Goal: Task Accomplishment & Management: Use online tool/utility

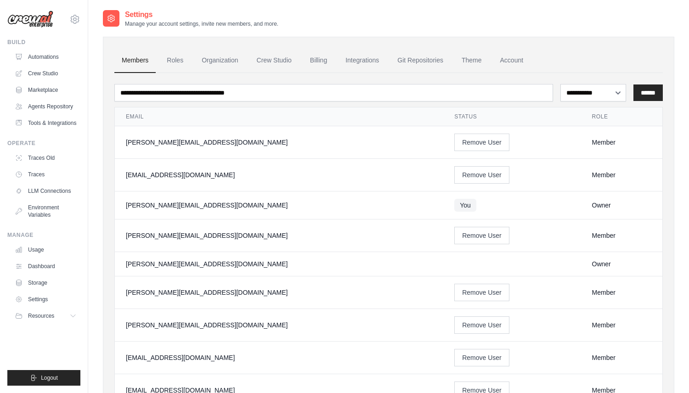
click at [62, 46] on div "Build Automations Crew Studio Marketplace Agents Repository" at bounding box center [43, 85] width 73 height 92
click at [58, 55] on link "Automations" at bounding box center [46, 57] width 69 height 15
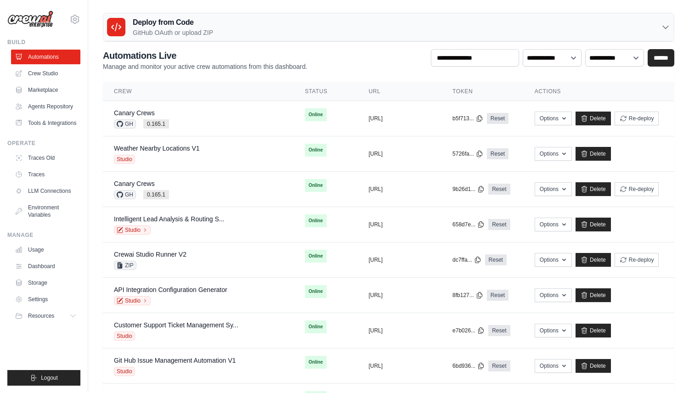
click at [185, 30] on p "GitHub OAuth or upload ZIP" at bounding box center [173, 32] width 80 height 9
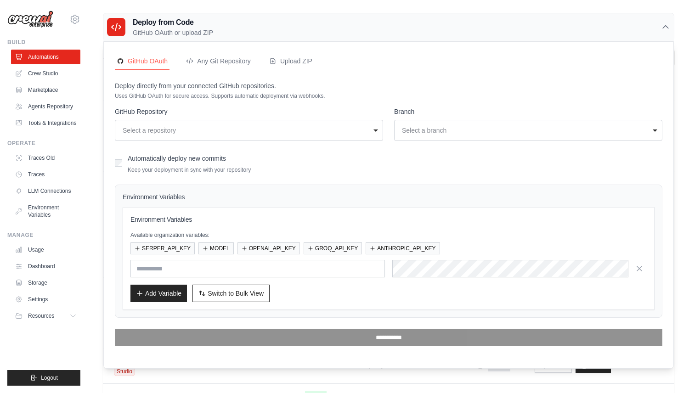
click at [259, 139] on div "**********" at bounding box center [249, 130] width 268 height 21
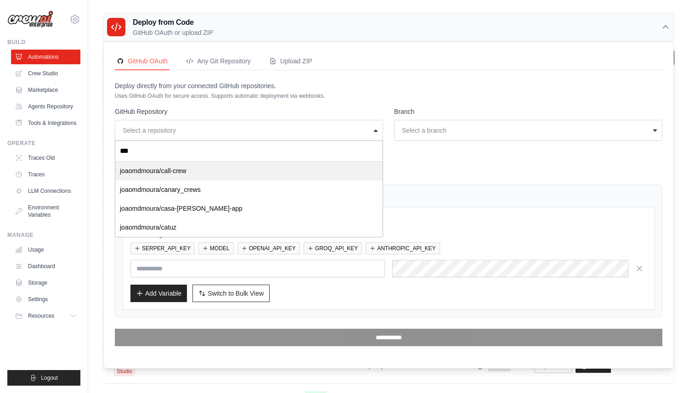
type input "****"
select select "*********"
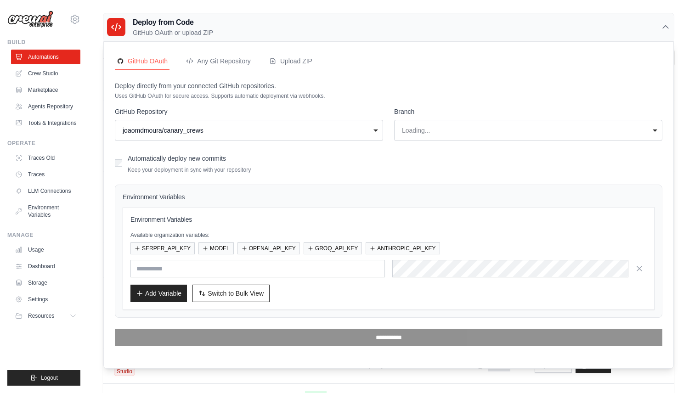
select select "****"
click at [170, 246] on button "SERPER_API_KEY" at bounding box center [162, 248] width 64 height 12
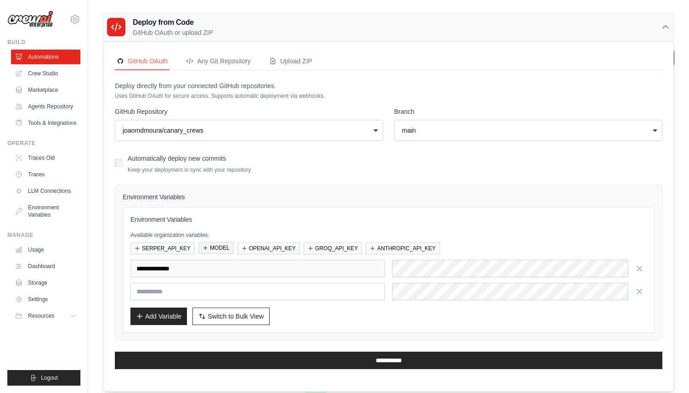
click at [215, 246] on button "MODEL" at bounding box center [215, 248] width 35 height 12
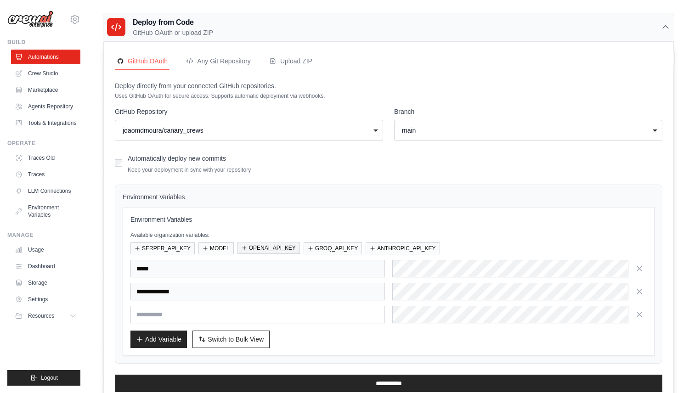
click at [271, 246] on button "OPENAI_API_KEY" at bounding box center [268, 248] width 62 height 12
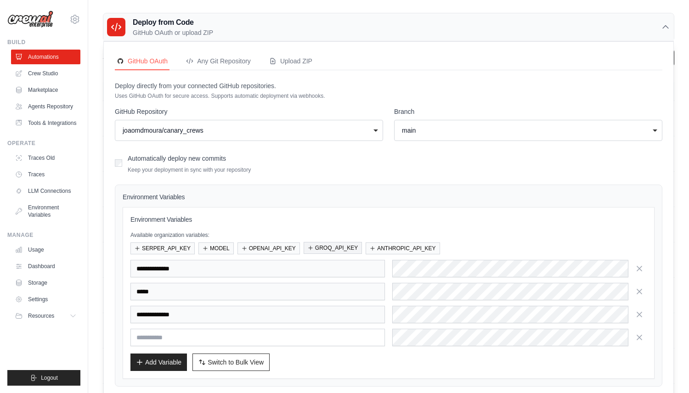
click at [337, 246] on button "GROQ_API_KEY" at bounding box center [332, 248] width 58 height 12
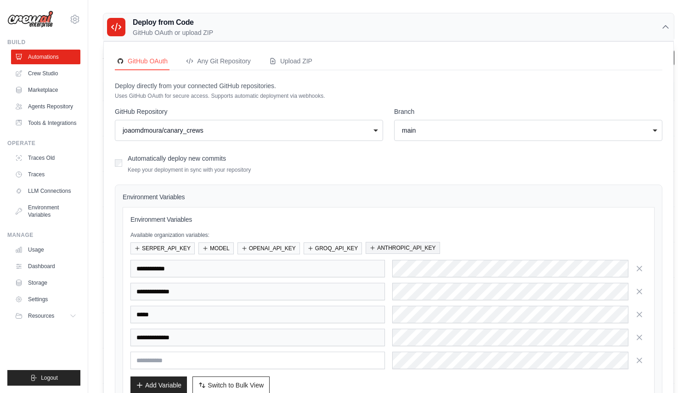
click at [402, 246] on button "ANTHROPIC_API_KEY" at bounding box center [402, 248] width 74 height 12
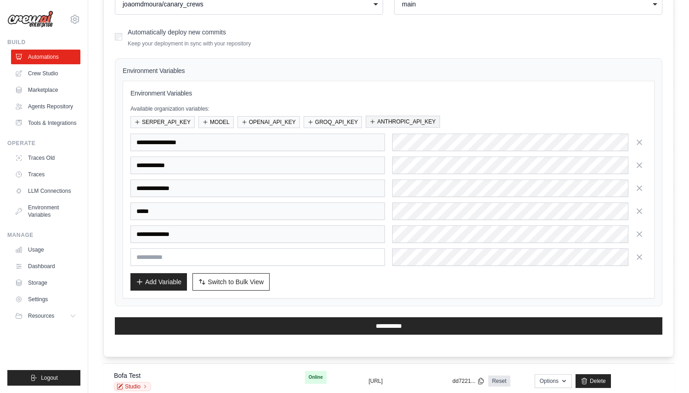
scroll to position [197, 0]
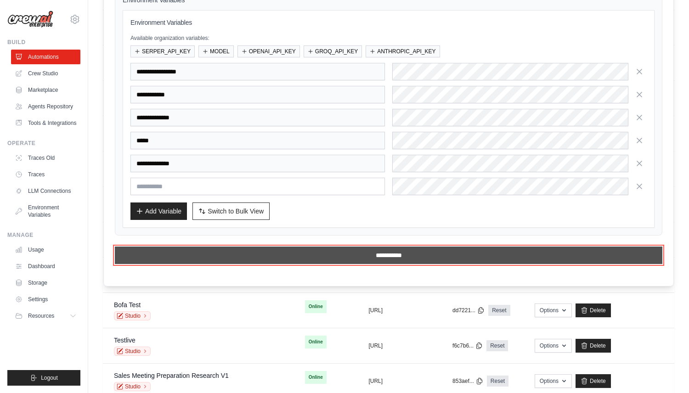
click at [215, 258] on input "**********" at bounding box center [388, 255] width 547 height 17
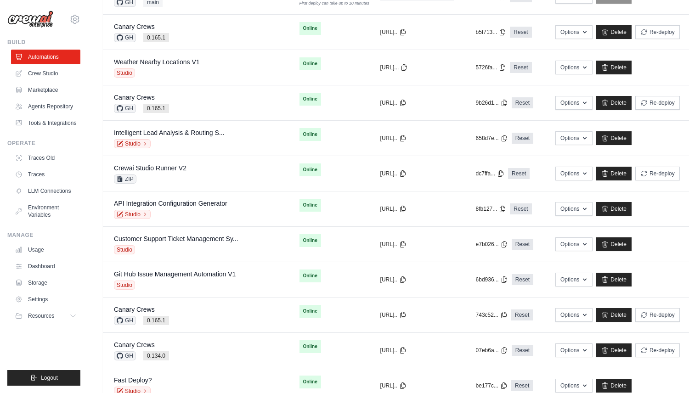
scroll to position [0, 0]
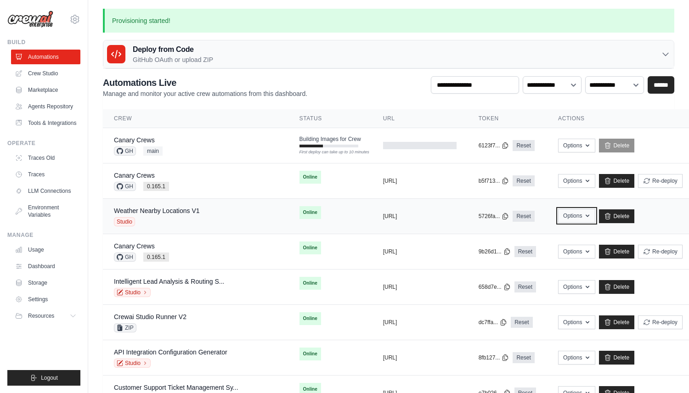
click at [559, 214] on button "Options" at bounding box center [576, 216] width 37 height 14
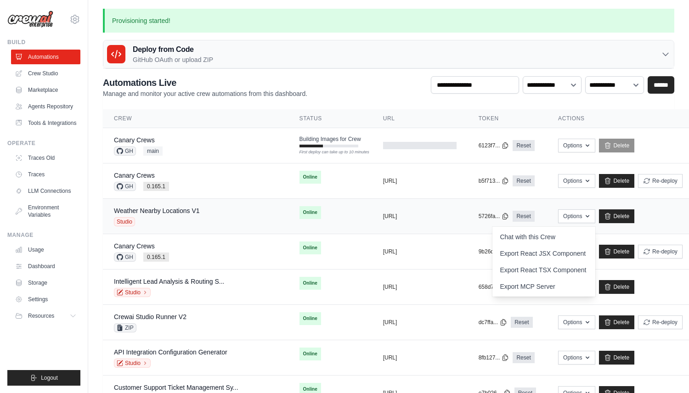
click at [655, 208] on td "Options Chat with this Crew Export React JSX Component Export React TSX Compone…" at bounding box center [620, 216] width 146 height 35
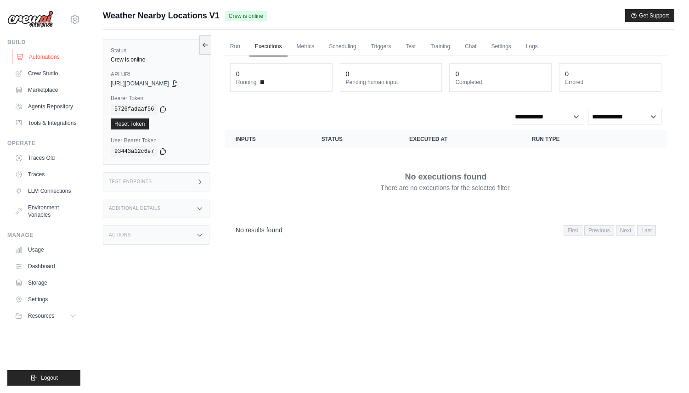
click at [63, 60] on link "Automations" at bounding box center [46, 57] width 69 height 15
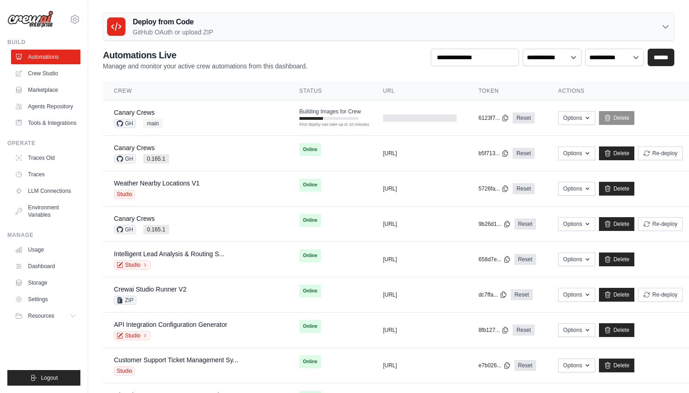
click at [261, 31] on div "Deploy from Code GitHub OAuth or upload ZIP" at bounding box center [388, 27] width 570 height 28
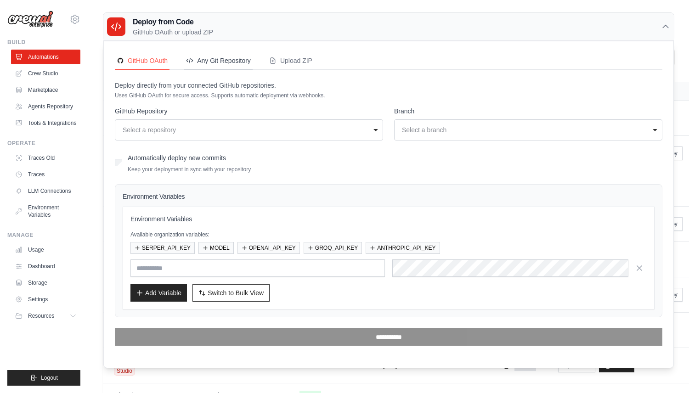
click at [235, 61] on div "Any Git Repository" at bounding box center [218, 60] width 65 height 9
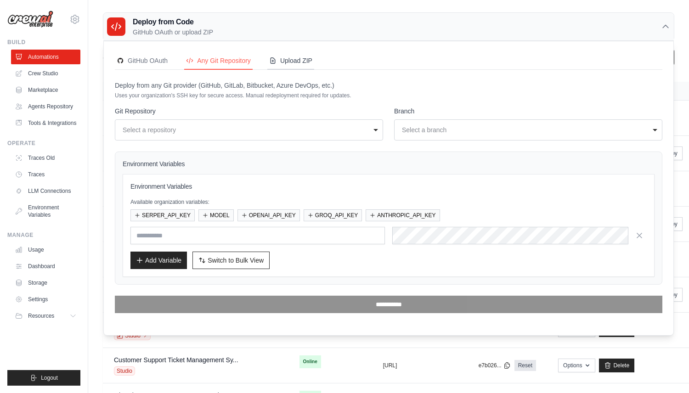
click at [281, 60] on div "Upload ZIP" at bounding box center [290, 60] width 43 height 9
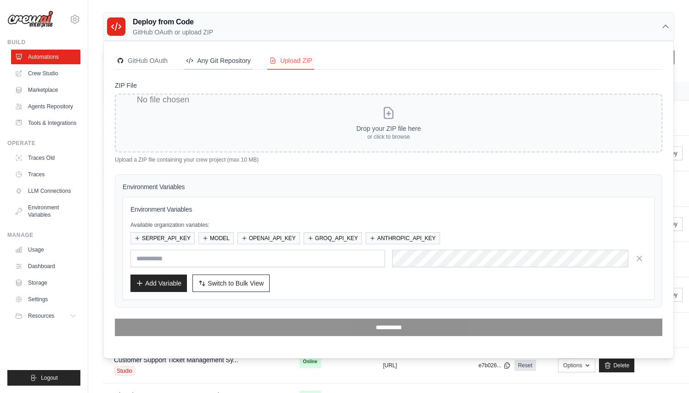
click at [225, 58] on div "Any Git Repository" at bounding box center [218, 60] width 65 height 9
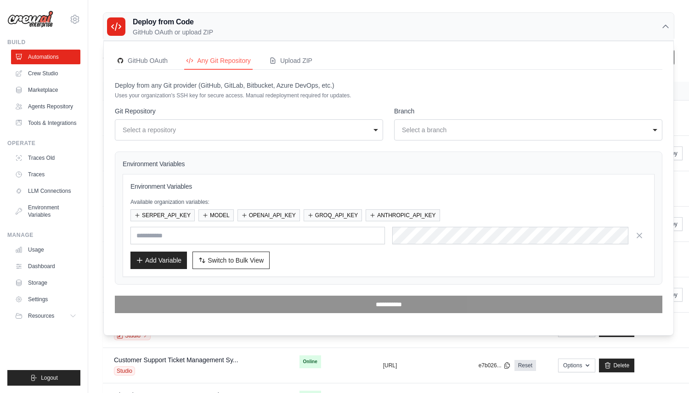
click at [254, 122] on div "**********" at bounding box center [249, 129] width 268 height 21
click at [145, 63] on div "GitHub OAuth" at bounding box center [142, 60] width 51 height 9
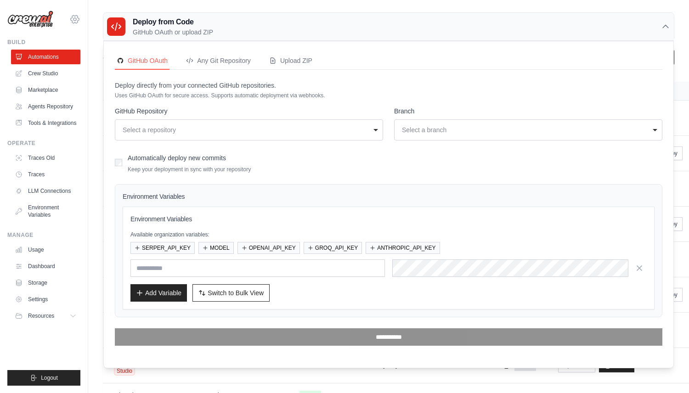
click at [78, 23] on icon at bounding box center [74, 19] width 11 height 11
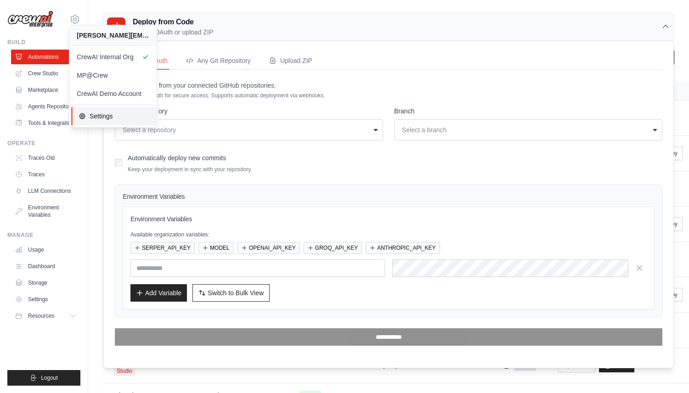
click at [126, 115] on span "Settings" at bounding box center [115, 116] width 73 height 9
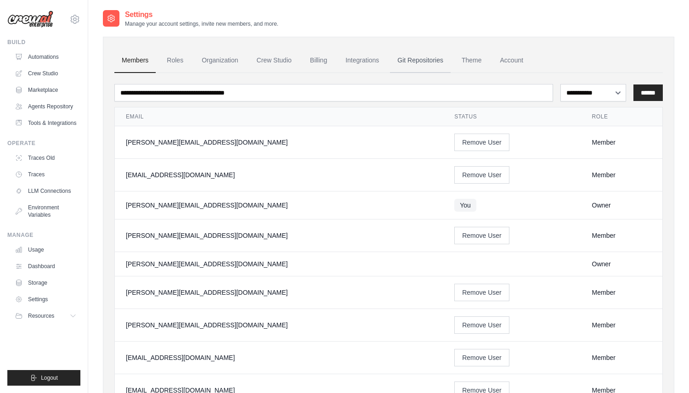
click at [430, 64] on link "Git Repositories" at bounding box center [420, 60] width 61 height 25
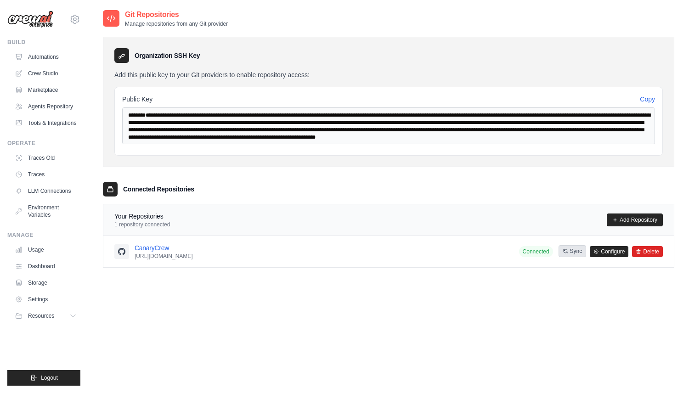
click at [577, 248] on button "Sync" at bounding box center [572, 251] width 28 height 12
click at [579, 253] on button "Sync" at bounding box center [572, 251] width 28 height 12
click at [574, 253] on button "Sync" at bounding box center [572, 251] width 28 height 12
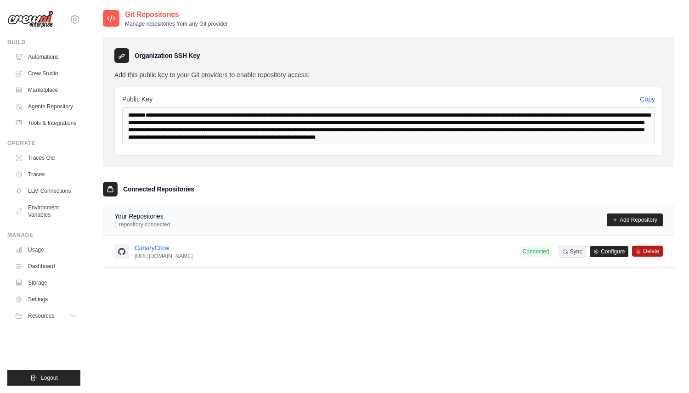
click at [643, 250] on button "Delete" at bounding box center [647, 251] width 31 height 11
click at [607, 252] on link "Configure" at bounding box center [609, 251] width 39 height 11
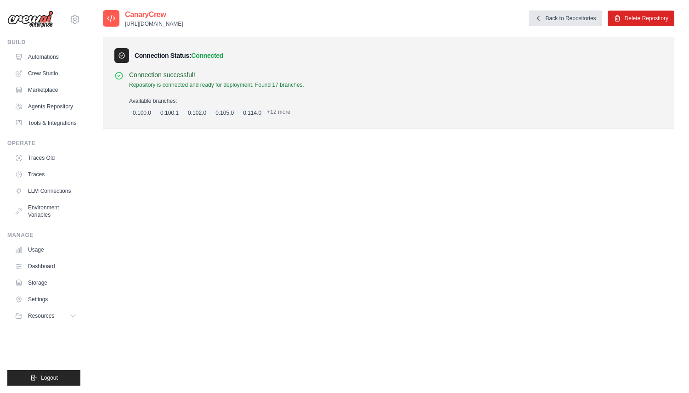
click at [552, 22] on link "Back to Repositories" at bounding box center [564, 19] width 73 height 16
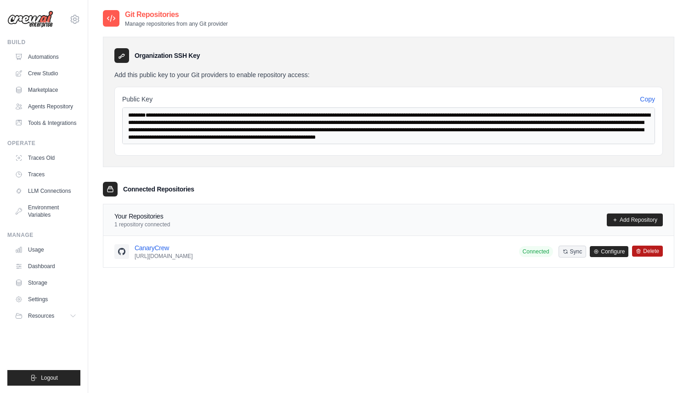
click at [647, 249] on button "Delete" at bounding box center [647, 251] width 31 height 11
click at [613, 247] on link "Configure" at bounding box center [609, 251] width 39 height 11
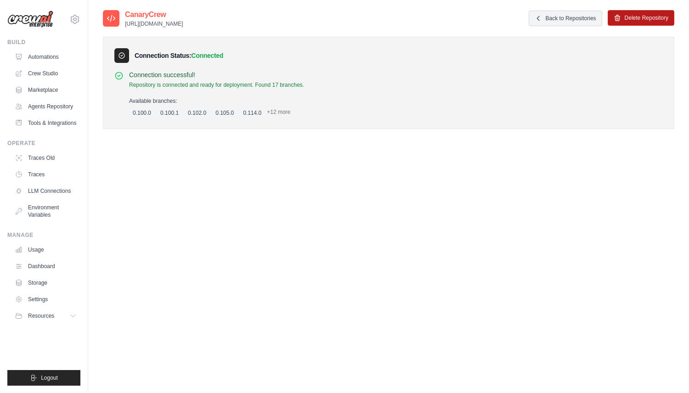
click at [635, 17] on button "Delete Repository" at bounding box center [640, 18] width 67 height 16
click at [62, 55] on link "Automations" at bounding box center [46, 57] width 69 height 15
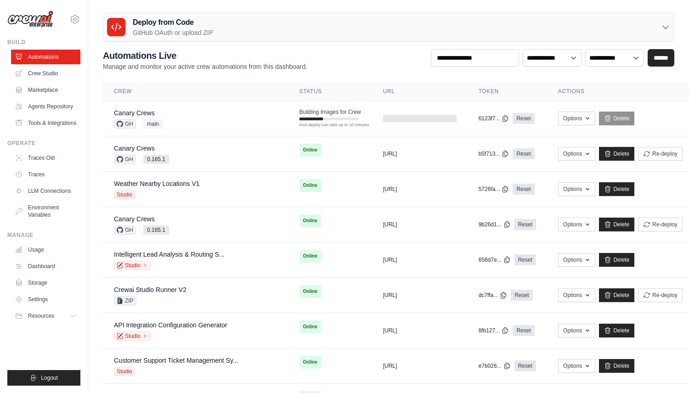
click at [195, 31] on p "GitHub OAuth or upload ZIP" at bounding box center [173, 32] width 80 height 9
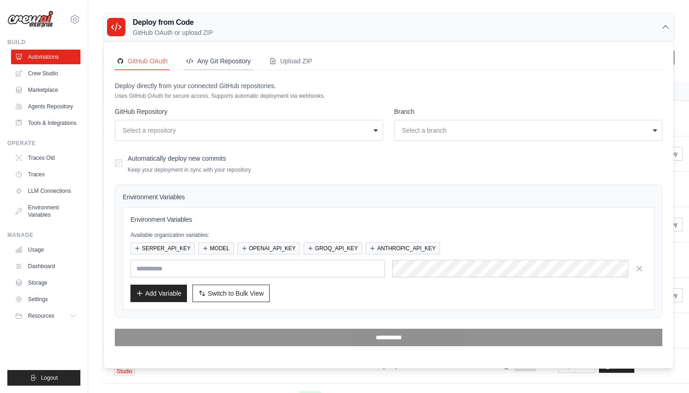
click at [247, 64] on div "Any Git Repository" at bounding box center [218, 60] width 65 height 9
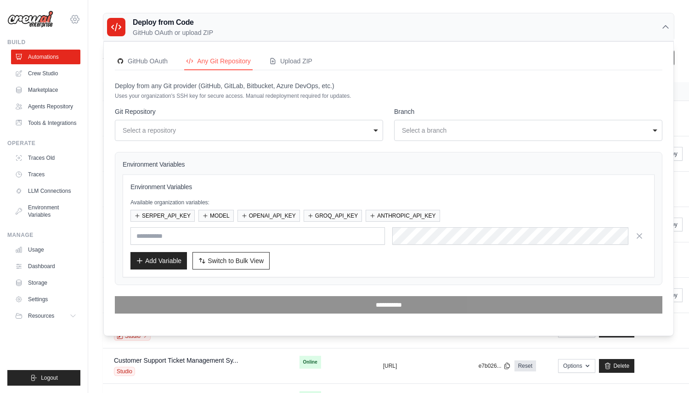
click at [71, 20] on icon at bounding box center [75, 19] width 8 height 8
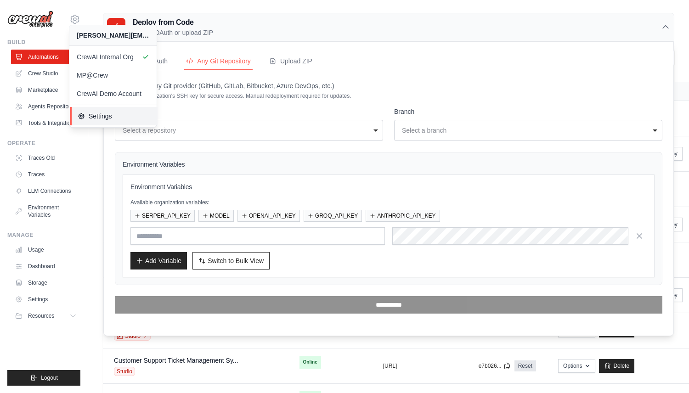
click at [124, 120] on span "Settings" at bounding box center [114, 116] width 73 height 9
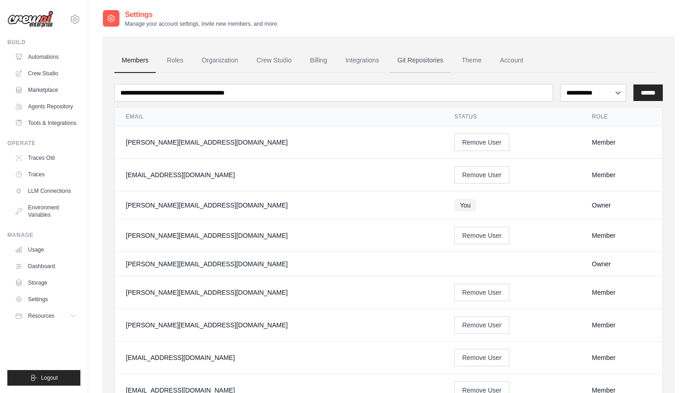
click at [416, 59] on link "Git Repositories" at bounding box center [420, 60] width 61 height 25
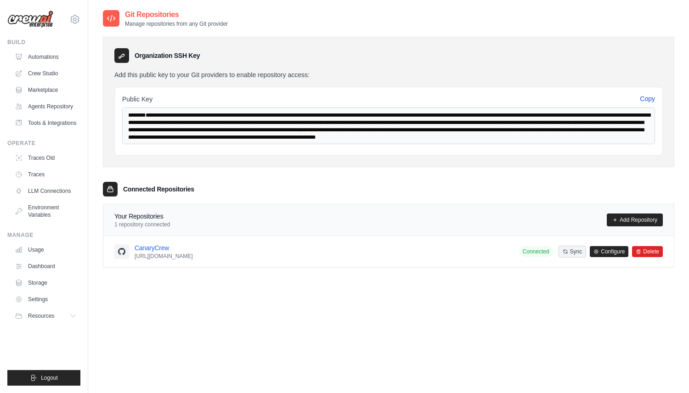
click at [646, 98] on button "Copy" at bounding box center [647, 98] width 15 height 9
click at [649, 103] on div "**********" at bounding box center [388, 121] width 548 height 69
click at [649, 101] on button "Copy" at bounding box center [647, 98] width 15 height 9
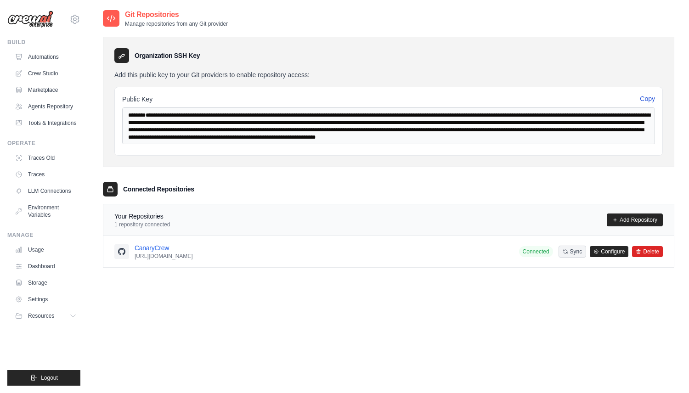
click at [646, 99] on button "Copy" at bounding box center [647, 98] width 15 height 9
click at [646, 99] on button "Copy" at bounding box center [647, 99] width 15 height 9
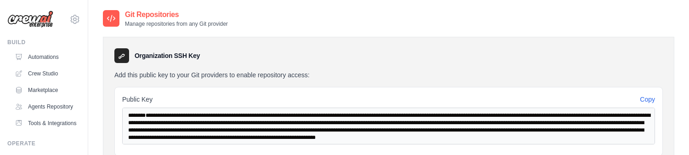
click at [641, 97] on button "Copy" at bounding box center [647, 99] width 15 height 9
click at [642, 97] on button "Copy" at bounding box center [647, 99] width 15 height 9
click at [50, 60] on link "Automations" at bounding box center [46, 57] width 69 height 15
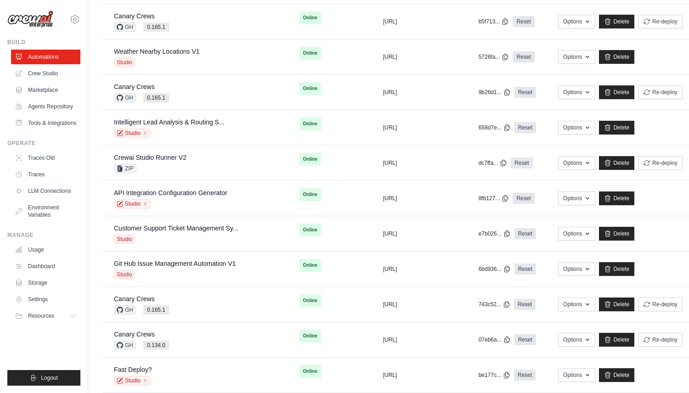
scroll to position [118, 0]
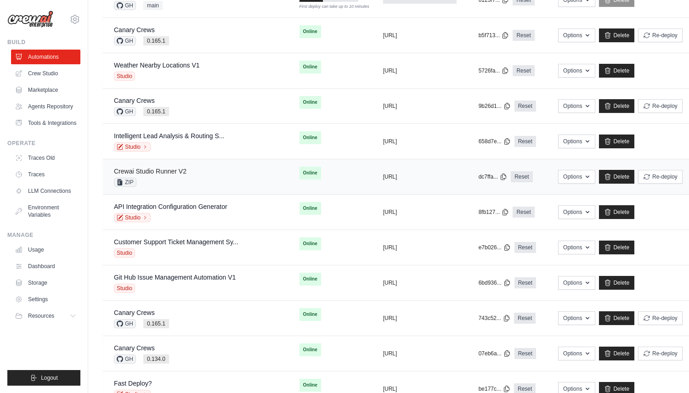
click at [166, 174] on link "Crewai Studio Runner V2" at bounding box center [150, 171] width 73 height 7
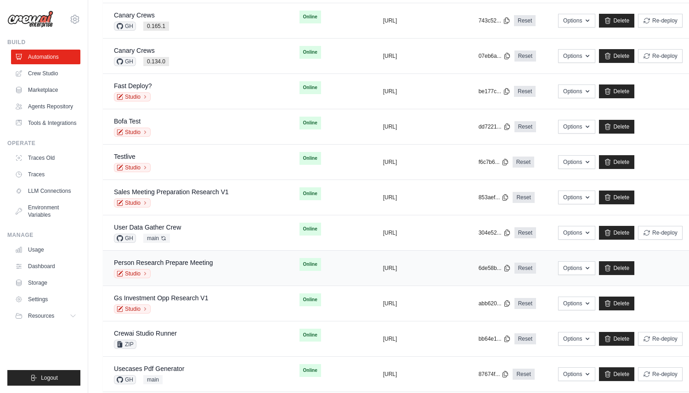
scroll to position [417, 0]
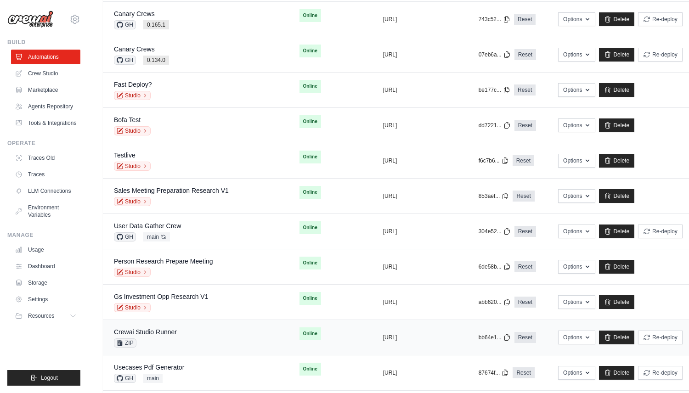
click at [201, 347] on div "Crewai Studio Runner ZIP" at bounding box center [195, 337] width 163 height 20
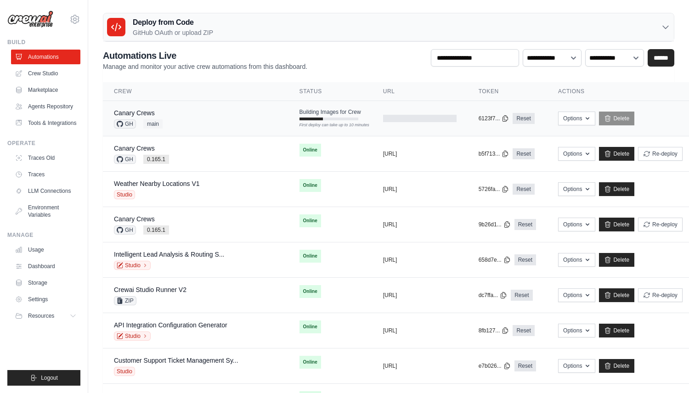
click at [200, 122] on div "Canary Crews GH main" at bounding box center [195, 118] width 163 height 20
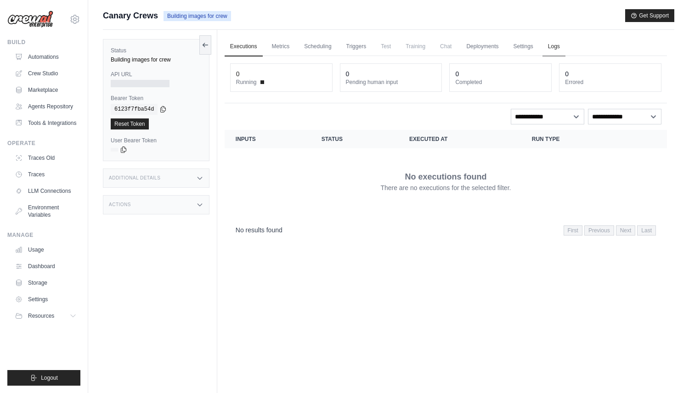
click at [555, 48] on link "Logs" at bounding box center [553, 46] width 23 height 19
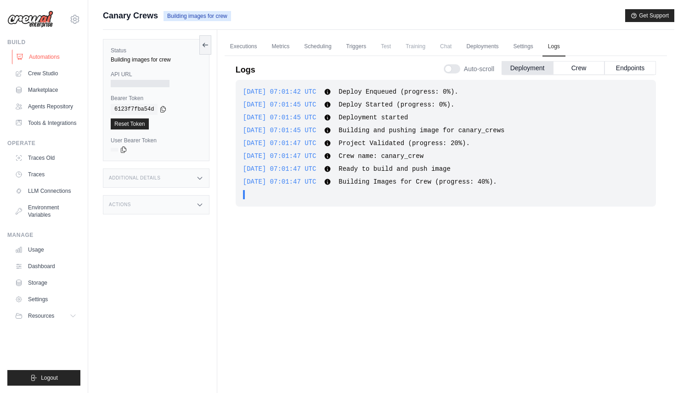
click at [47, 57] on link "Automations" at bounding box center [46, 57] width 69 height 15
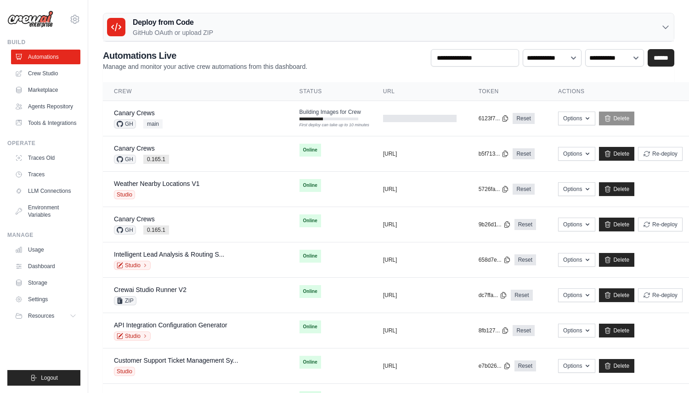
click at [189, 32] on p "GitHub OAuth or upload ZIP" at bounding box center [173, 32] width 80 height 9
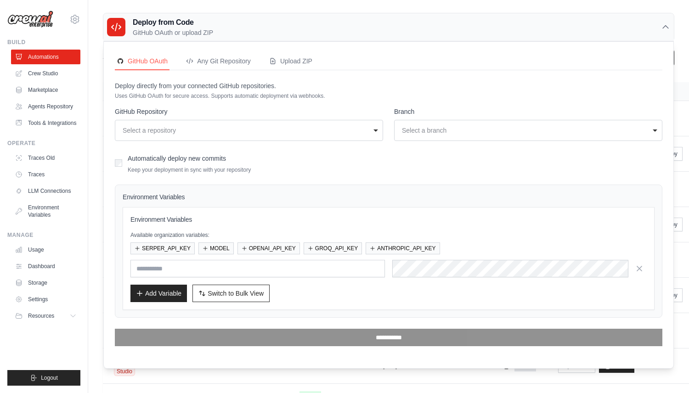
click at [199, 128] on div "Select a repository" at bounding box center [246, 130] width 247 height 9
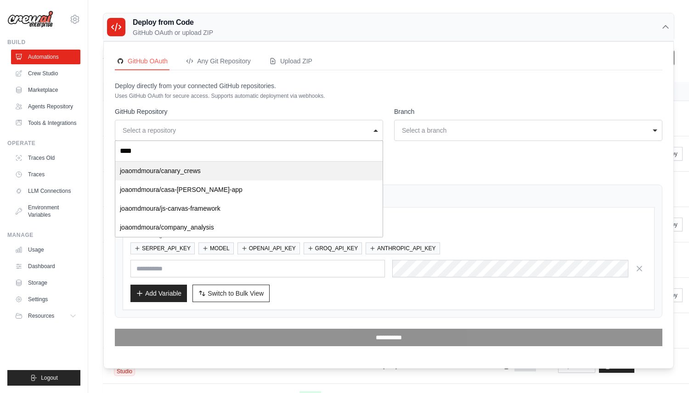
type input "*****"
select select "*********"
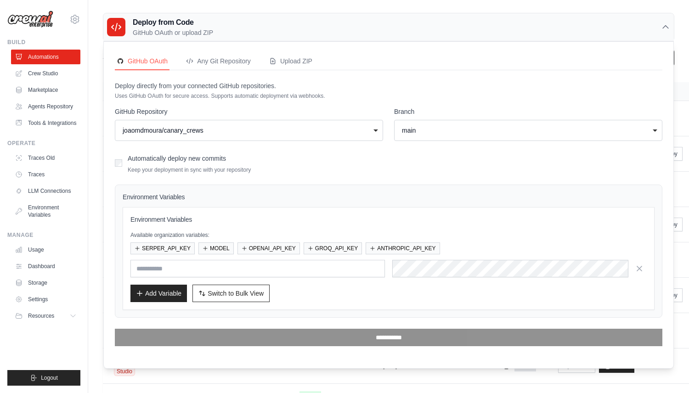
click at [441, 129] on div "main" at bounding box center [525, 130] width 247 height 9
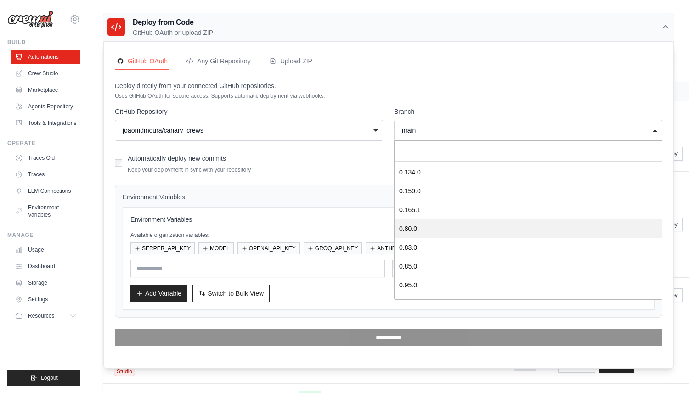
scroll to position [150, 0]
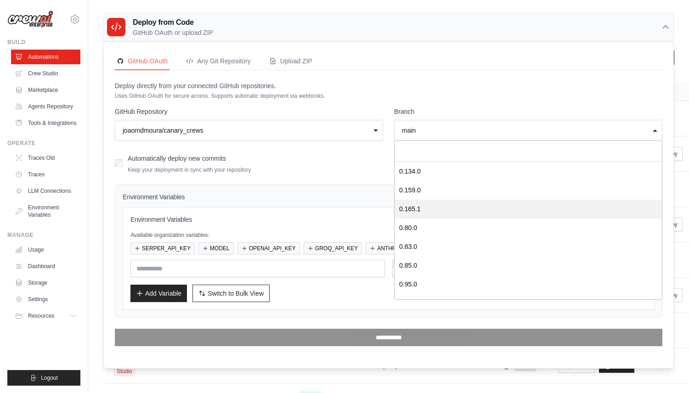
select select "*******"
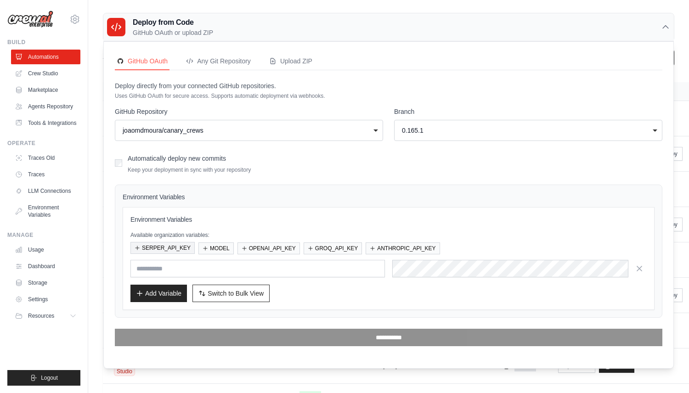
click at [172, 251] on button "SERPER_API_KEY" at bounding box center [162, 248] width 64 height 12
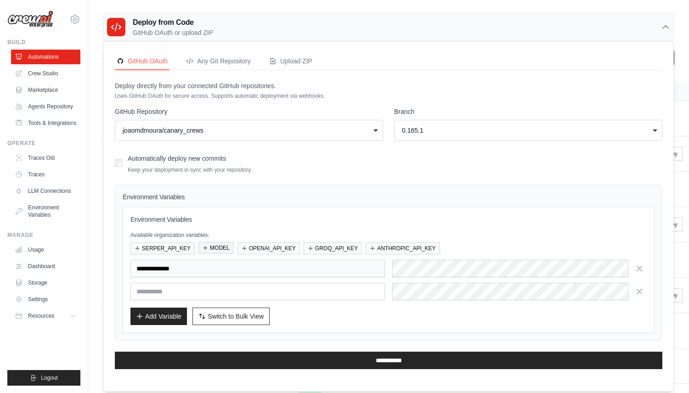
click at [226, 251] on button "MODEL" at bounding box center [215, 248] width 35 height 12
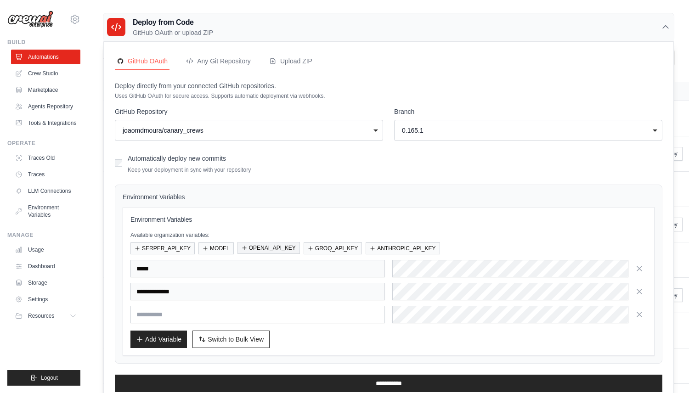
click at [273, 251] on button "OPENAI_API_KEY" at bounding box center [268, 248] width 62 height 12
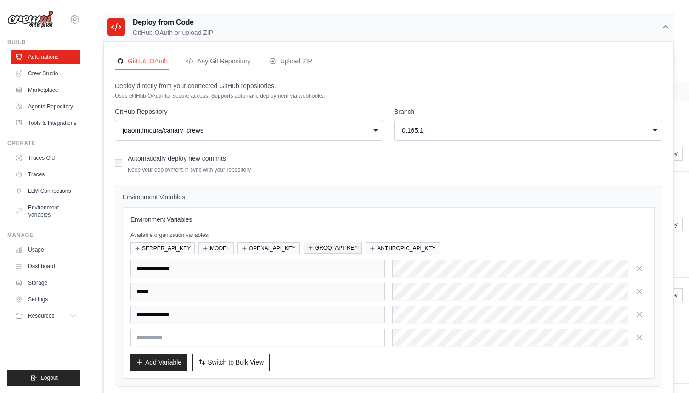
click at [343, 251] on button "GROQ_API_KEY" at bounding box center [332, 248] width 58 height 12
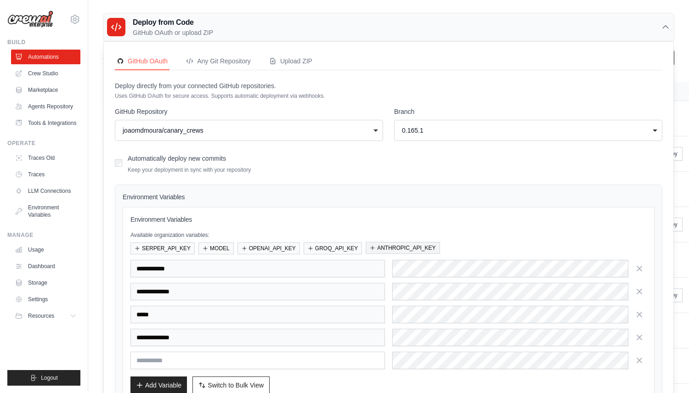
click at [407, 250] on button "ANTHROPIC_API_KEY" at bounding box center [402, 248] width 74 height 12
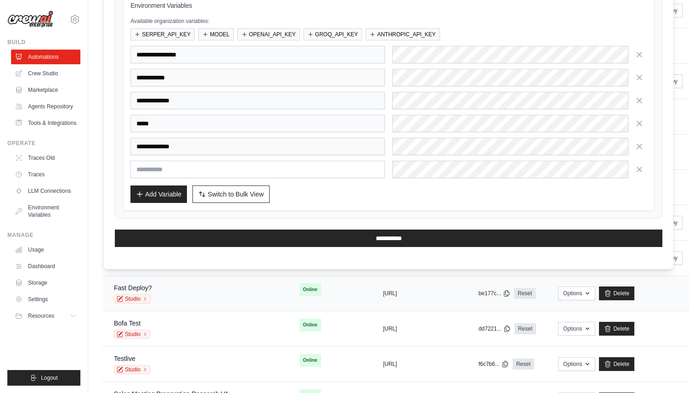
scroll to position [247, 0]
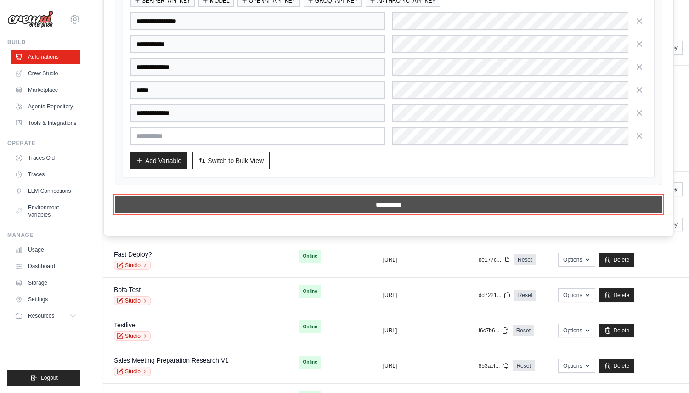
click at [253, 206] on input "**********" at bounding box center [388, 204] width 547 height 17
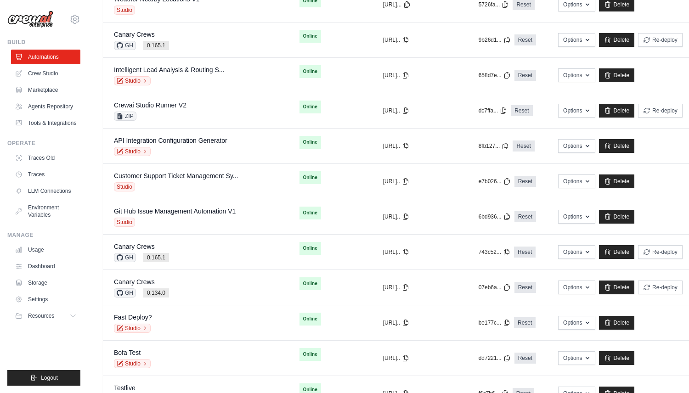
scroll to position [0, 0]
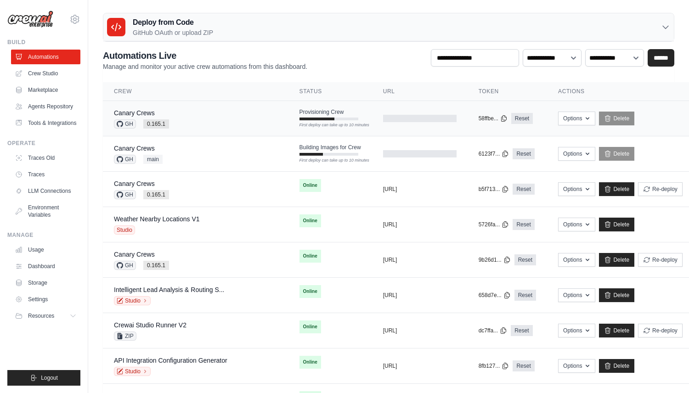
click at [161, 112] on div "Canary Crews" at bounding box center [141, 112] width 55 height 9
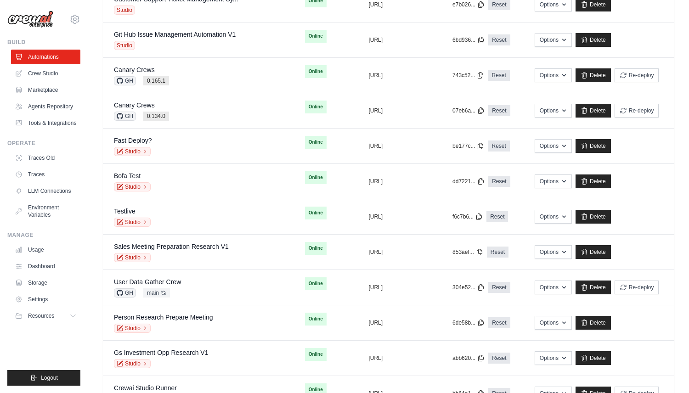
scroll to position [406, 0]
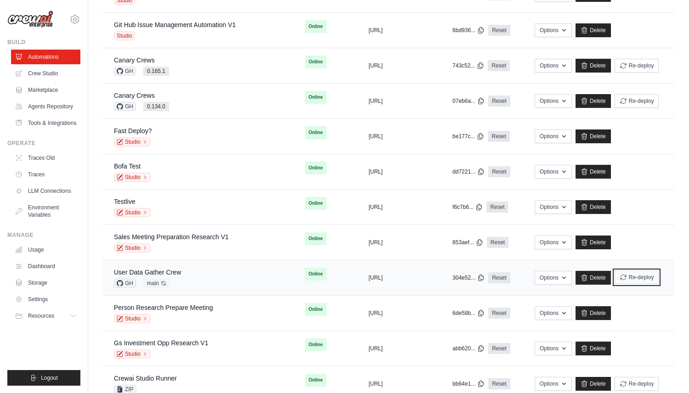
click at [646, 275] on button "Re-deploy" at bounding box center [636, 277] width 45 height 14
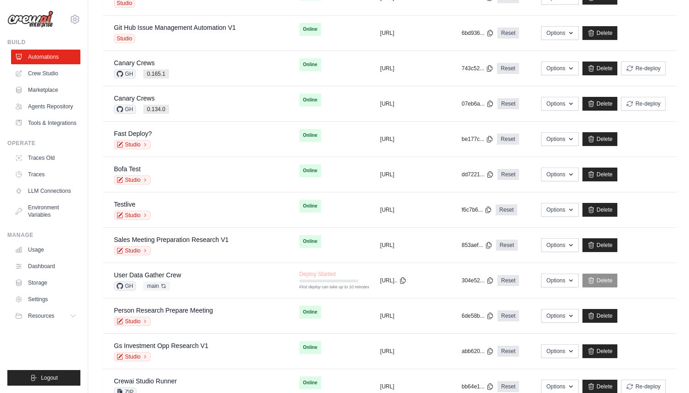
scroll to position [433, 0]
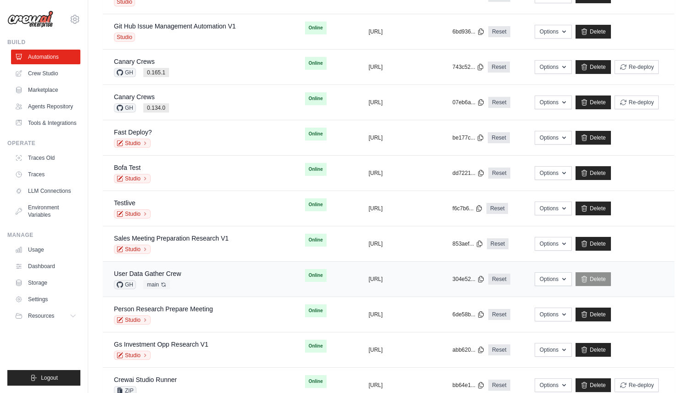
click at [193, 275] on div "User Data Gather Crew GH main Auto-deploy enabled" at bounding box center [198, 279] width 169 height 20
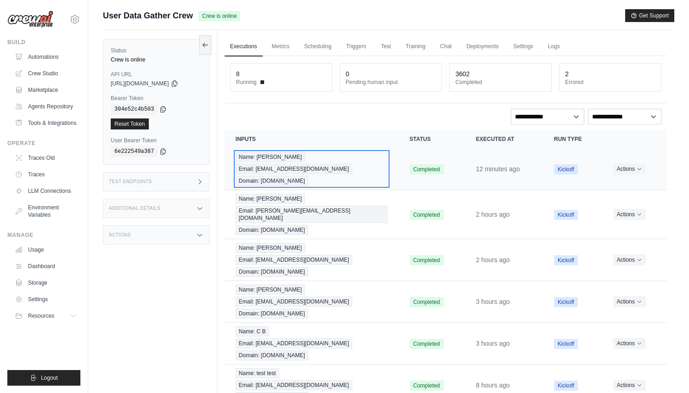
click at [337, 164] on span "Email: [EMAIL_ADDRESS][DOMAIN_NAME]" at bounding box center [294, 169] width 117 height 10
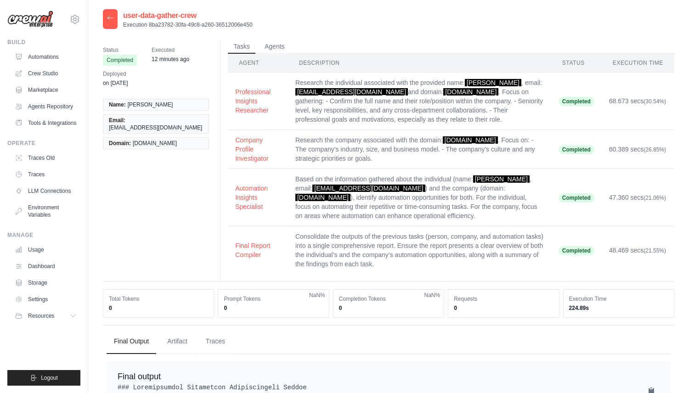
click at [110, 20] on icon at bounding box center [110, 17] width 7 height 7
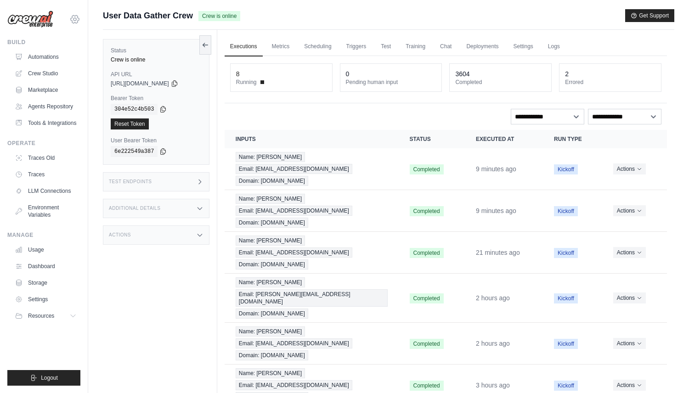
click at [69, 20] on icon at bounding box center [74, 19] width 11 height 11
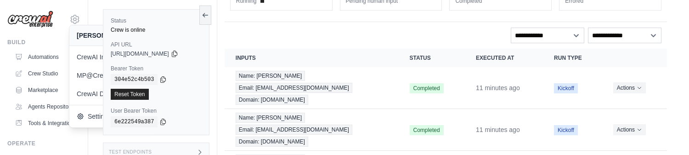
scroll to position [91, 0]
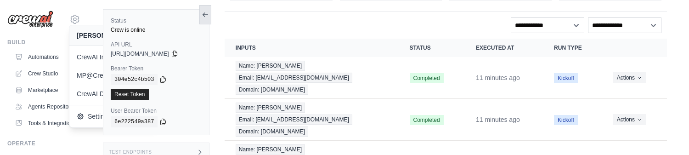
click at [207, 12] on icon at bounding box center [205, 14] width 7 height 7
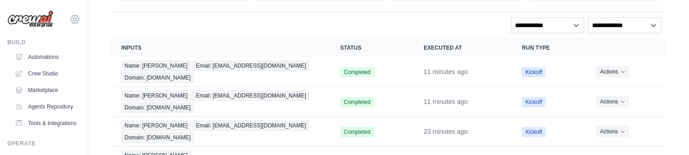
click at [77, 15] on icon at bounding box center [74, 19] width 11 height 11
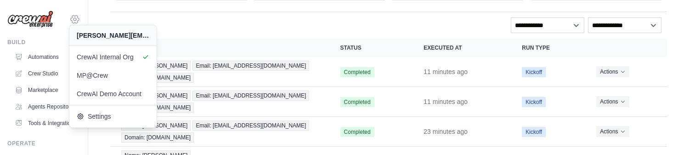
click at [77, 15] on icon at bounding box center [74, 19] width 11 height 11
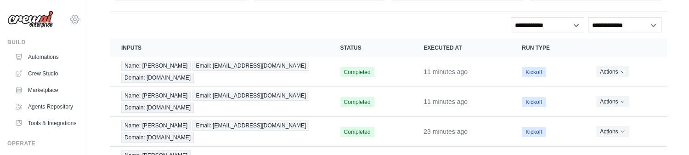
click at [77, 15] on icon at bounding box center [74, 19] width 11 height 11
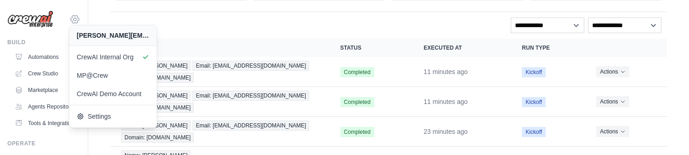
click at [77, 15] on icon at bounding box center [74, 19] width 11 height 11
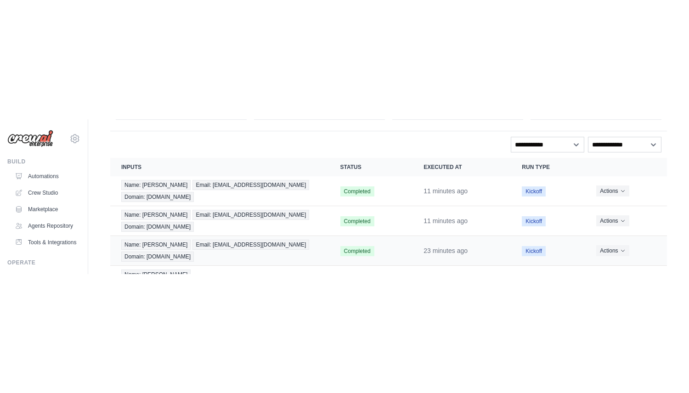
scroll to position [0, 0]
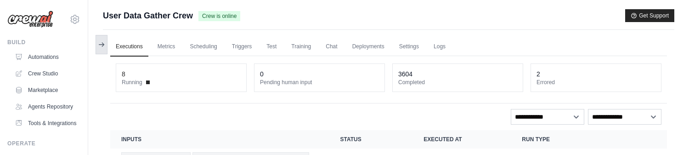
click at [103, 35] on button at bounding box center [102, 44] width 12 height 19
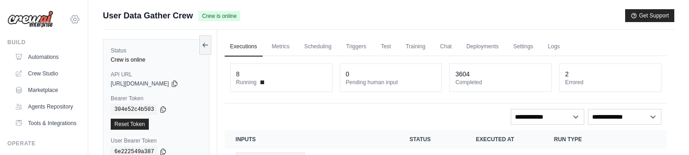
click at [79, 19] on icon at bounding box center [74, 19] width 11 height 11
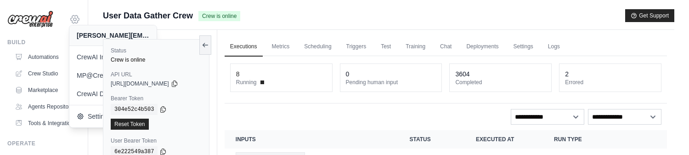
click at [79, 19] on icon at bounding box center [75, 19] width 8 height 8
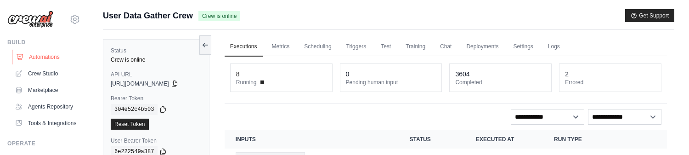
click at [60, 53] on link "Automations" at bounding box center [46, 57] width 69 height 15
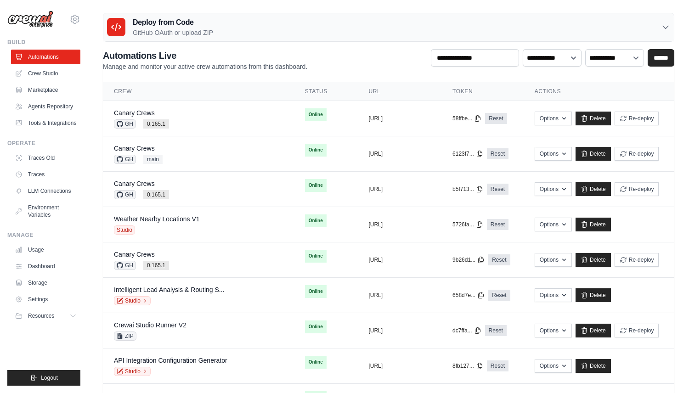
click at [82, 20] on div "joao@crewai.com CrewAI Internal Org MP@Crew CrewAI Demo Account" at bounding box center [44, 196] width 88 height 393
click at [77, 17] on icon at bounding box center [75, 19] width 8 height 8
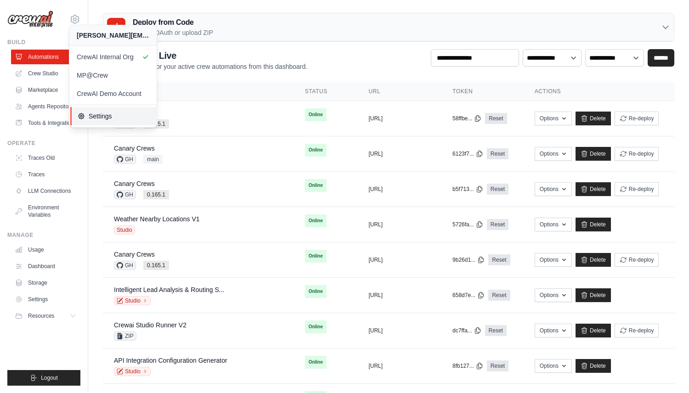
click at [105, 119] on span "Settings" at bounding box center [114, 116] width 73 height 9
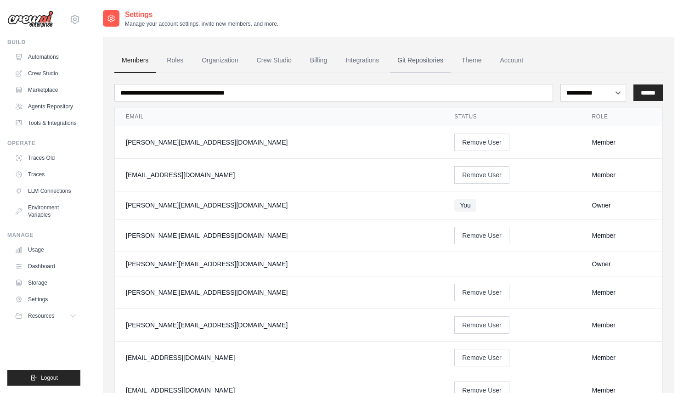
click at [409, 67] on link "Git Repositories" at bounding box center [420, 60] width 61 height 25
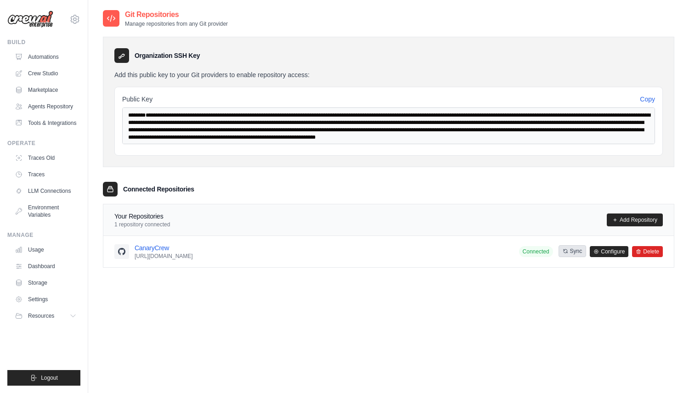
click at [579, 251] on button "Sync" at bounding box center [572, 251] width 28 height 12
click at [473, 253] on div "CanaryCrew https://github.com/joaomdmoura/canary_crews.git Connected Sync Confi…" at bounding box center [388, 251] width 548 height 17
click at [625, 247] on link "Configure" at bounding box center [609, 251] width 39 height 11
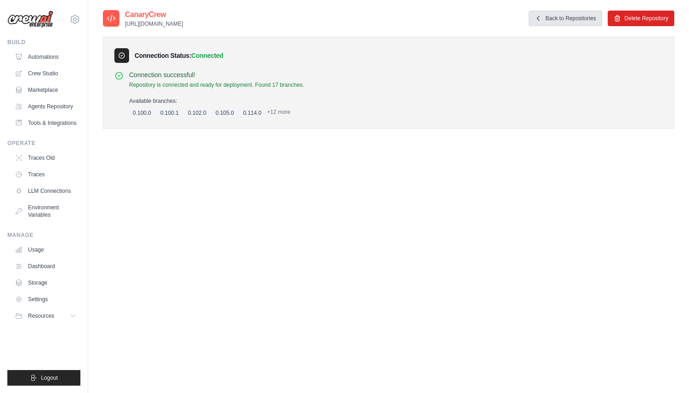
click at [556, 20] on link "Back to Repositories" at bounding box center [564, 19] width 73 height 16
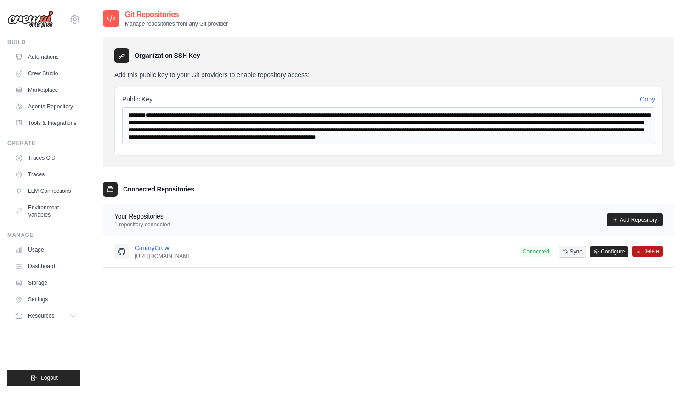
click at [650, 249] on button "Delete" at bounding box center [647, 251] width 31 height 11
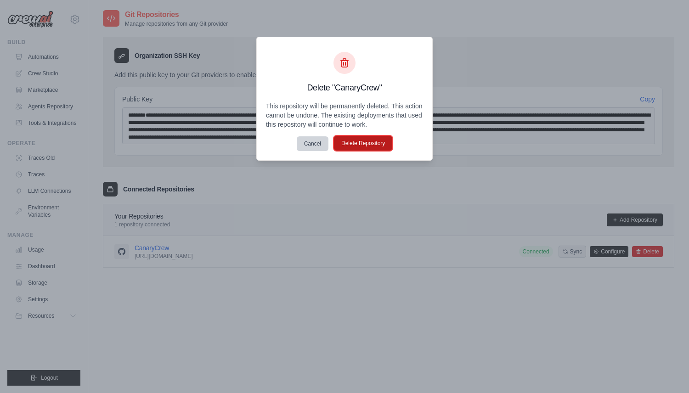
click at [382, 137] on button "Delete Repository" at bounding box center [363, 143] width 58 height 15
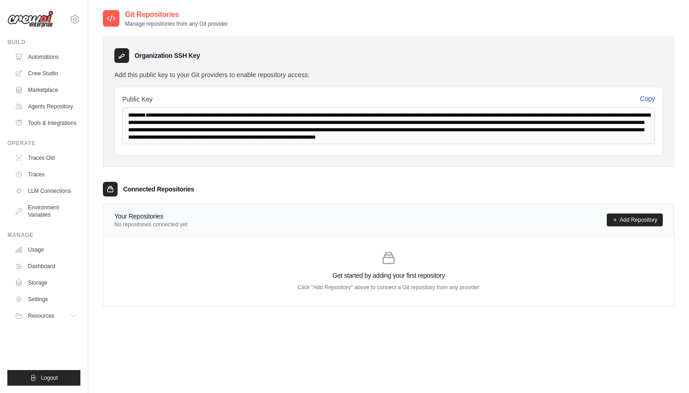
click at [650, 96] on button "Copy" at bounding box center [647, 98] width 15 height 9
click at [640, 220] on link "Add Repository" at bounding box center [635, 220] width 56 height 13
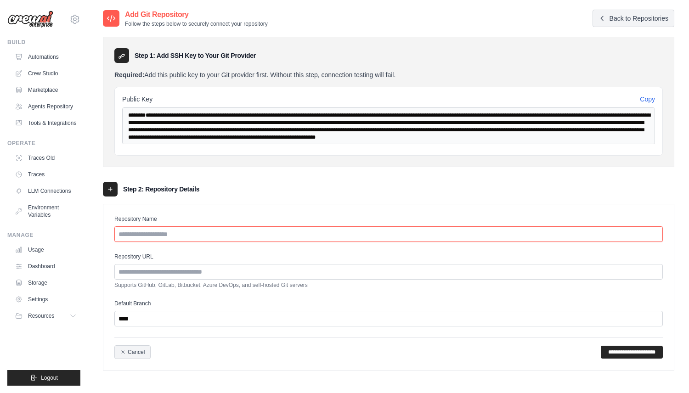
click at [295, 240] on input "Repository Name" at bounding box center [388, 234] width 548 height 16
type input "**********"
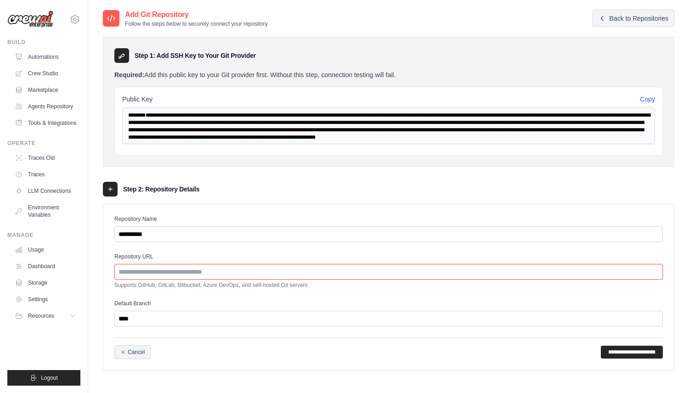
click at [261, 274] on input "Repository URL" at bounding box center [388, 272] width 548 height 16
paste input "**********"
type input "**********"
click at [620, 348] on input "**********" at bounding box center [632, 352] width 62 height 13
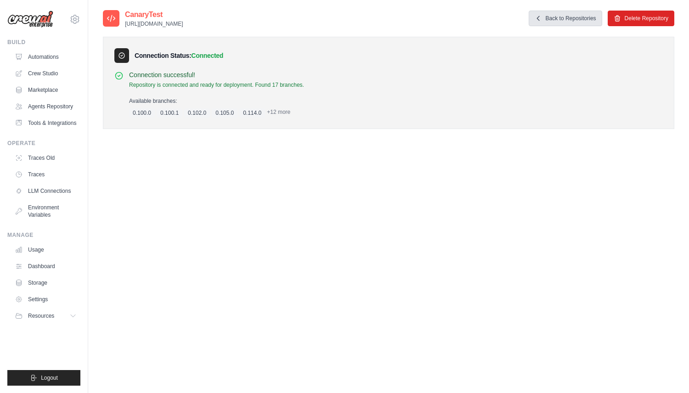
click at [574, 21] on link "Back to Repositories" at bounding box center [564, 19] width 73 height 16
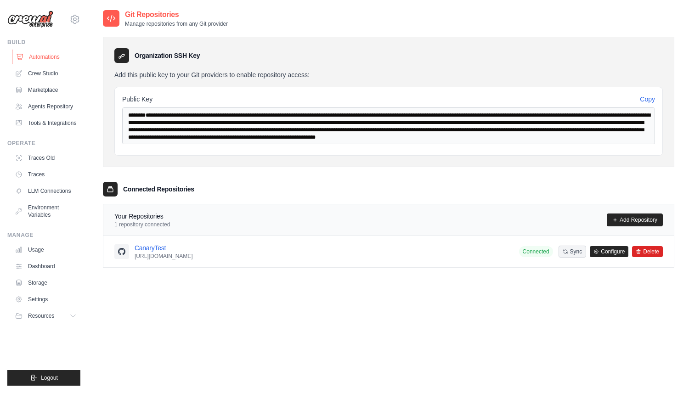
click at [55, 56] on link "Automations" at bounding box center [46, 57] width 69 height 15
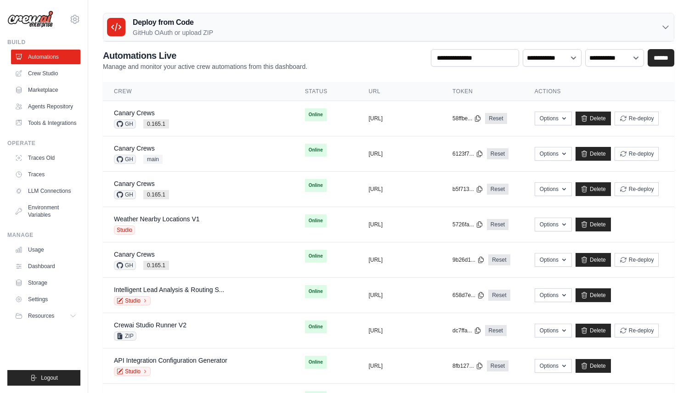
click at [183, 26] on h3 "Deploy from Code" at bounding box center [173, 22] width 80 height 11
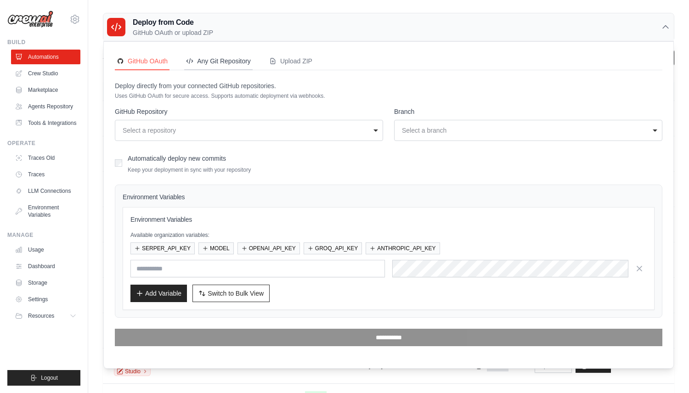
click at [213, 57] on div "Any Git Repository" at bounding box center [218, 60] width 65 height 9
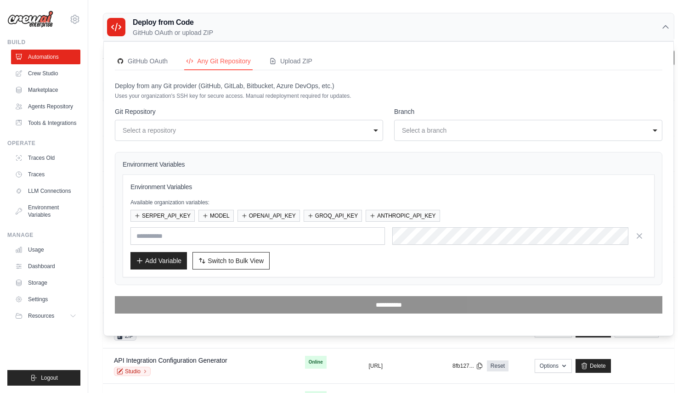
click at [209, 129] on div "Select a repository" at bounding box center [246, 130] width 247 height 9
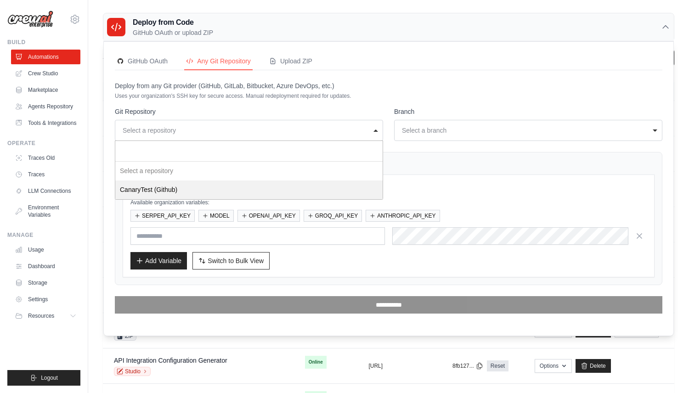
select select "*"
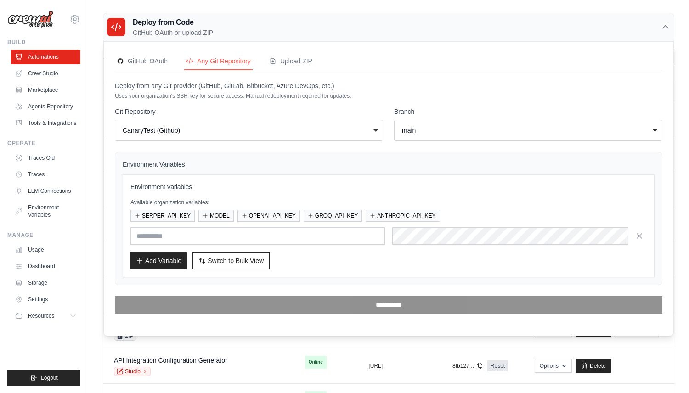
click at [444, 131] on div "main" at bounding box center [525, 130] width 247 height 9
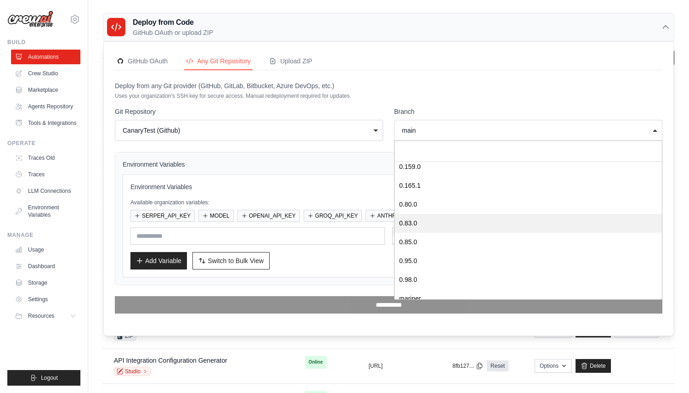
scroll to position [167, 0]
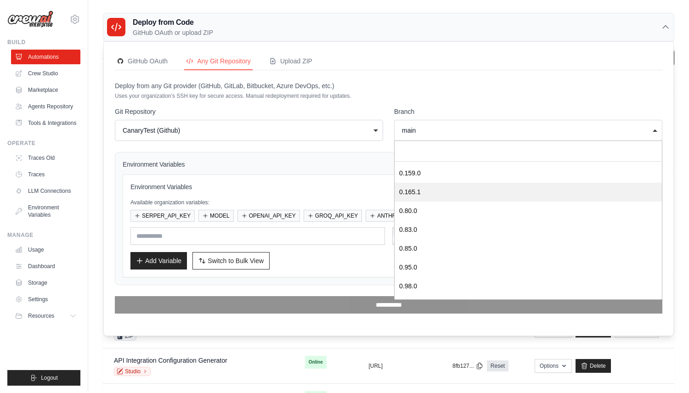
select select "*******"
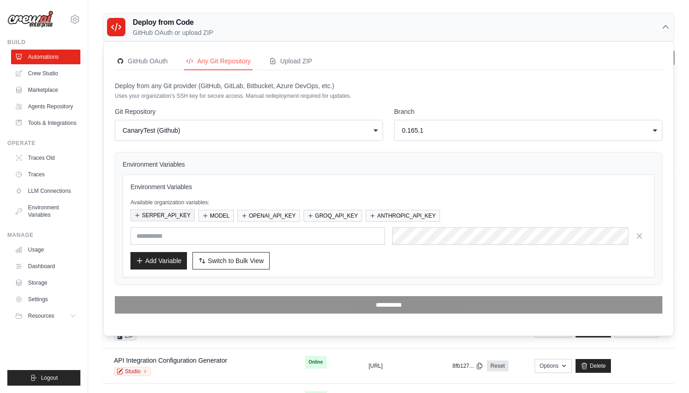
click at [163, 216] on button "SERPER_API_KEY" at bounding box center [162, 215] width 64 height 12
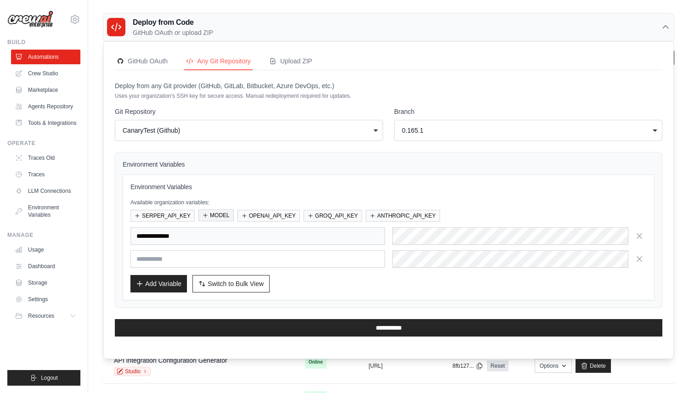
click at [224, 216] on button "MODEL" at bounding box center [215, 215] width 35 height 12
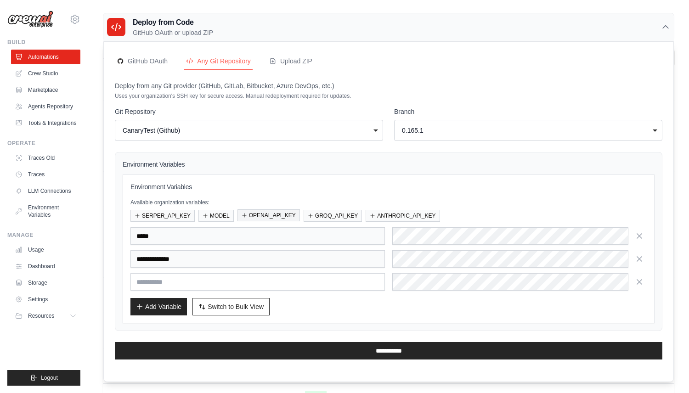
click at [271, 216] on button "OPENAI_API_KEY" at bounding box center [268, 215] width 62 height 12
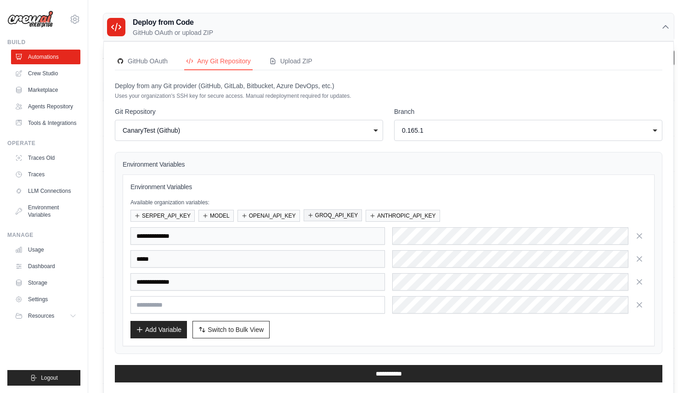
click at [319, 216] on button "GROQ_API_KEY" at bounding box center [332, 215] width 58 height 12
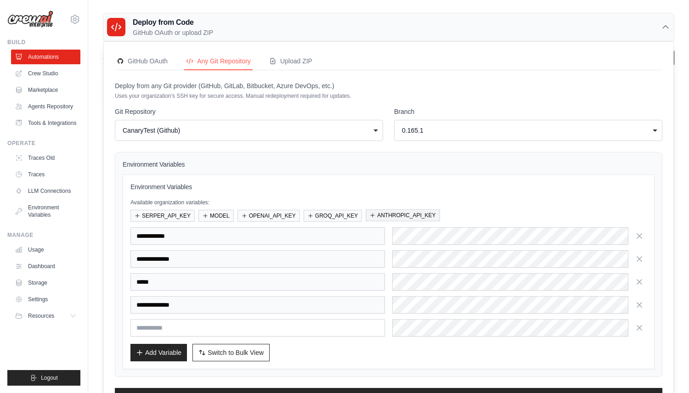
click at [379, 216] on button "ANTHROPIC_API_KEY" at bounding box center [402, 215] width 74 height 12
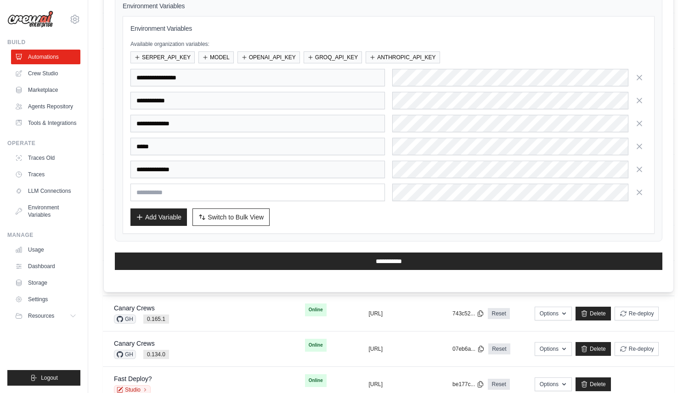
scroll to position [186, 0]
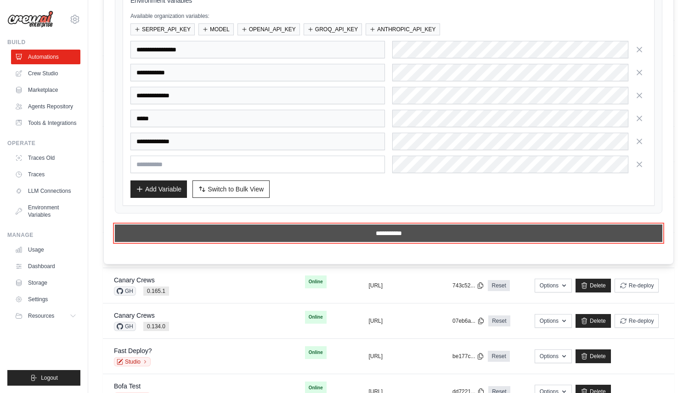
click at [327, 225] on input "**********" at bounding box center [388, 233] width 547 height 17
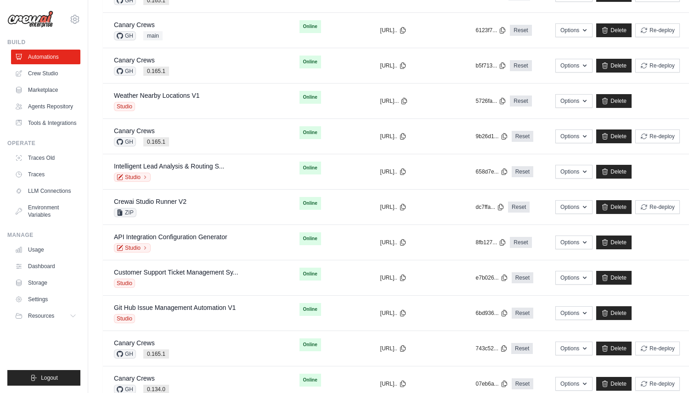
scroll to position [0, 0]
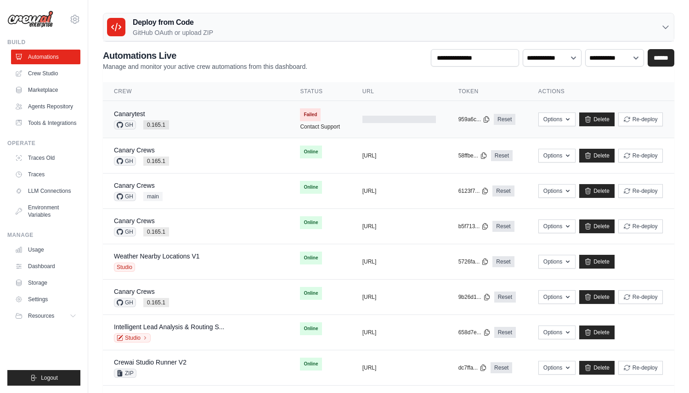
click at [185, 110] on div "Canarytest GH 0.165.1" at bounding box center [196, 119] width 164 height 20
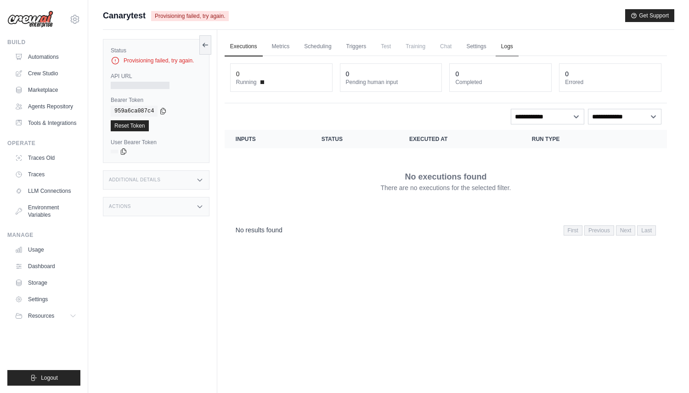
click at [507, 42] on link "Logs" at bounding box center [506, 46] width 23 height 19
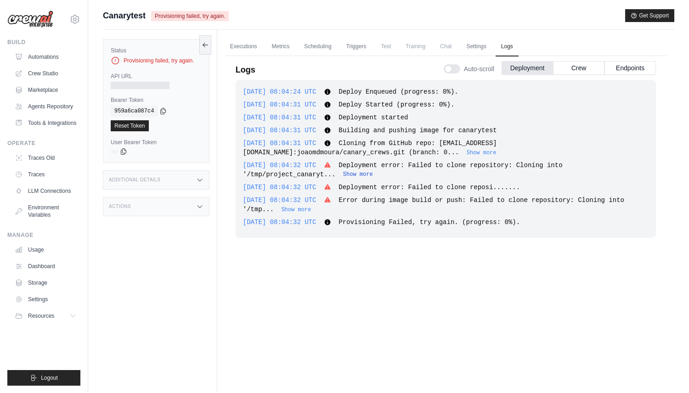
click at [357, 177] on button "Show more" at bounding box center [358, 174] width 30 height 7
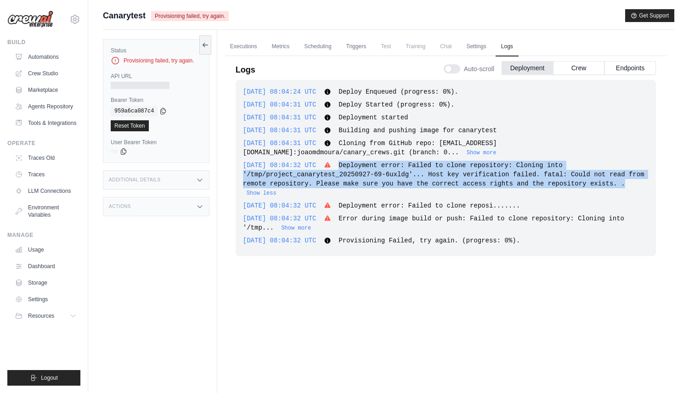
drag, startPoint x: 629, startPoint y: 182, endPoint x: 355, endPoint y: 163, distance: 274.8
click at [355, 163] on div "2025-09-27 08:04:32 UTC Deployment error: Failed to clone repository: Cloning i…" at bounding box center [445, 179] width 405 height 37
copy span "Deployment error: Failed to clone repository: Cloning into '/tmp/project_canary…"
drag, startPoint x: 523, startPoint y: 225, endPoint x: 326, endPoint y: 202, distance: 198.4
click at [326, 202] on div "2025-09-27 08:04:24 UTC Deploy Enqueued (progress: 0%). Show more Show less 202…" at bounding box center [446, 168] width 420 height 176
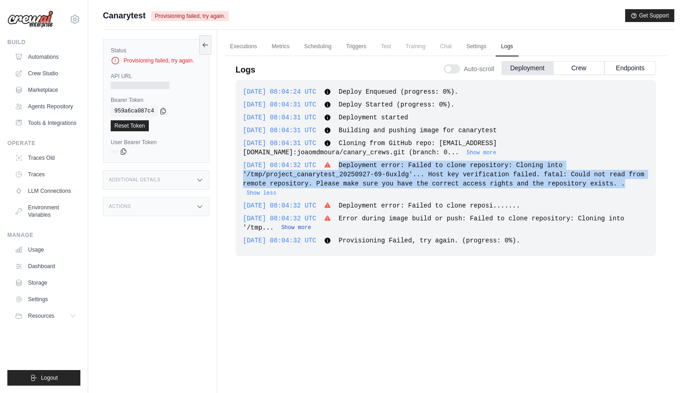
click at [299, 227] on button "Show more" at bounding box center [296, 227] width 30 height 7
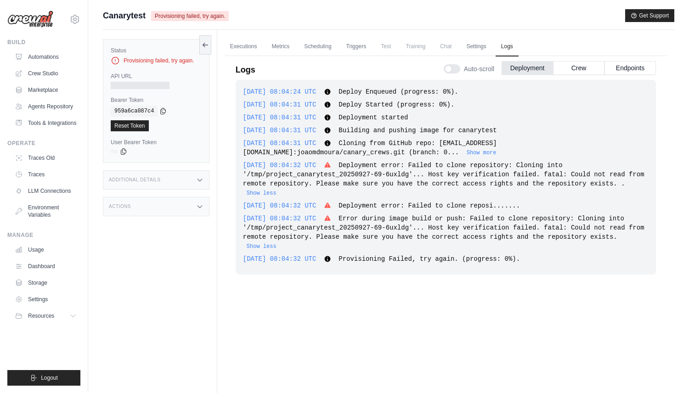
click at [381, 237] on span "Error during image build or push: Failed to clone repository: Cloning into '/tm…" at bounding box center [443, 228] width 401 height 26
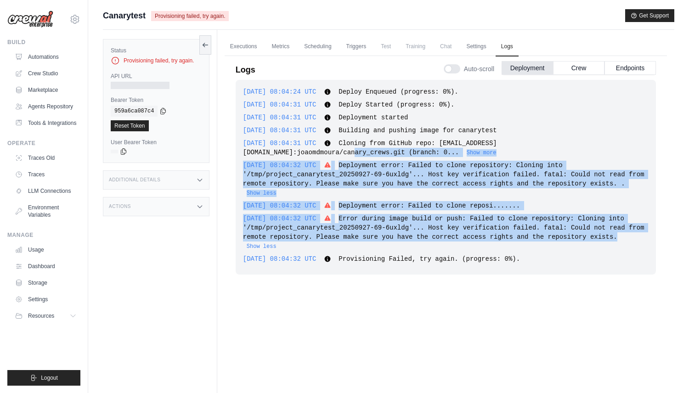
drag, startPoint x: 619, startPoint y: 239, endPoint x: 244, endPoint y: 156, distance: 384.2
click at [239, 156] on div "2025-09-27 08:04:24 UTC Deploy Enqueued (progress: 0%). Show more Show less 202…" at bounding box center [446, 177] width 420 height 195
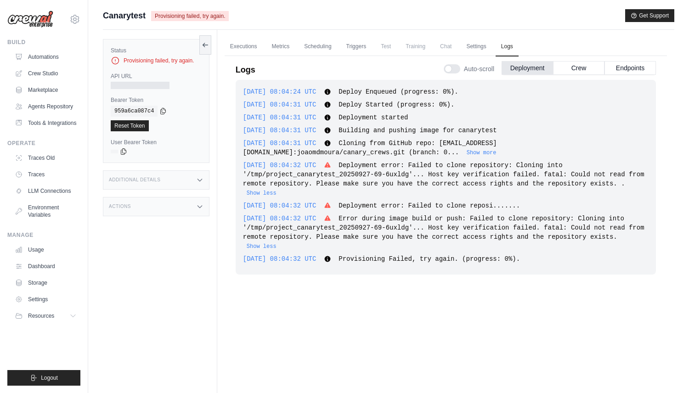
click at [311, 145] on span "2025-09-27 08:04:31 UTC" at bounding box center [279, 143] width 73 height 7
click at [466, 151] on button "Show more" at bounding box center [481, 152] width 30 height 7
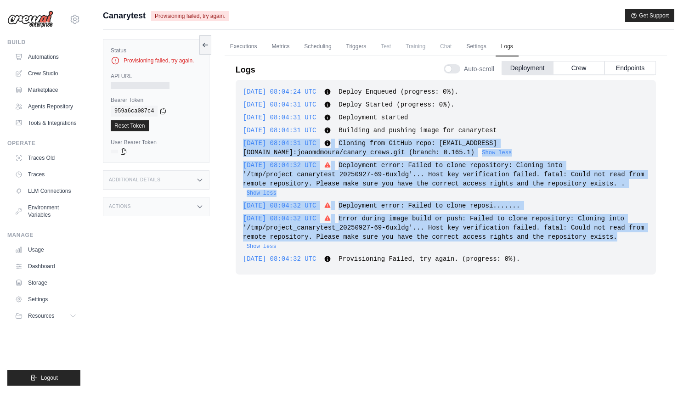
drag, startPoint x: 634, startPoint y: 239, endPoint x: 245, endPoint y: 142, distance: 400.8
click at [245, 142] on div "2025-09-27 08:04:24 UTC Deploy Enqueued (progress: 0%). Show more Show less 202…" at bounding box center [446, 177] width 420 height 195
copy div "2025-09-27 08:04:31 UTC Cloning from GitHub repo: git@github.com:joaomdmoura/ca…"
click at [65, 54] on link "Automations" at bounding box center [46, 57] width 69 height 15
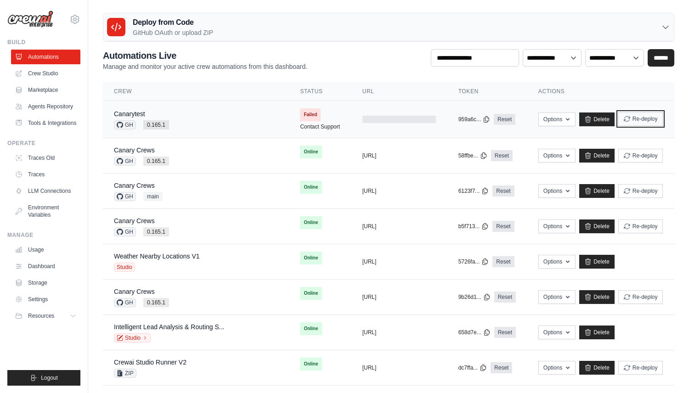
click at [627, 118] on button "Re-deploy" at bounding box center [640, 119] width 45 height 14
click at [634, 115] on button "Re-deploy" at bounding box center [640, 119] width 45 height 14
click at [629, 115] on button "Re-deploy" at bounding box center [640, 119] width 45 height 14
click at [651, 122] on button "Re-deploy" at bounding box center [640, 119] width 45 height 14
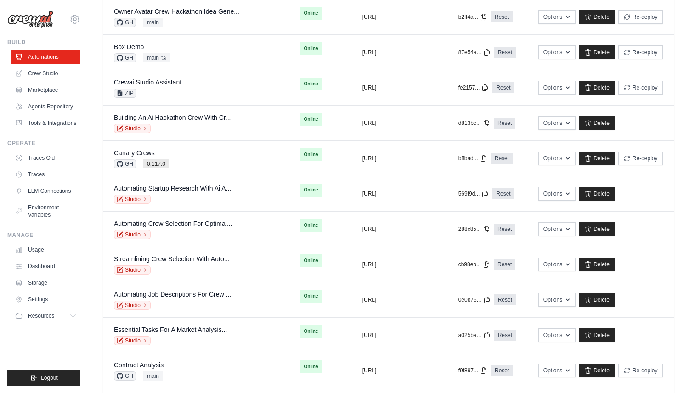
scroll to position [1534, 0]
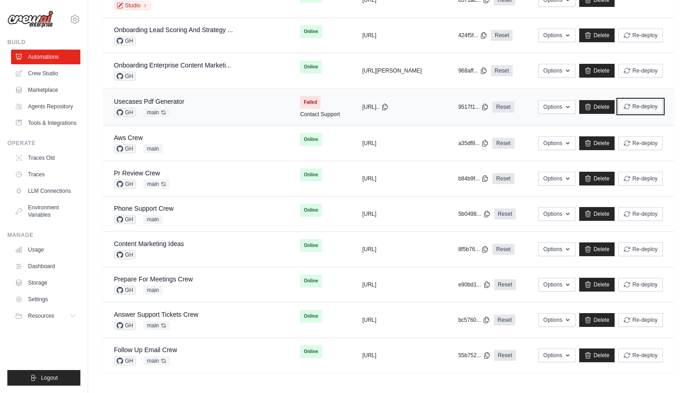
click at [643, 103] on button "Re-deploy" at bounding box center [640, 107] width 45 height 14
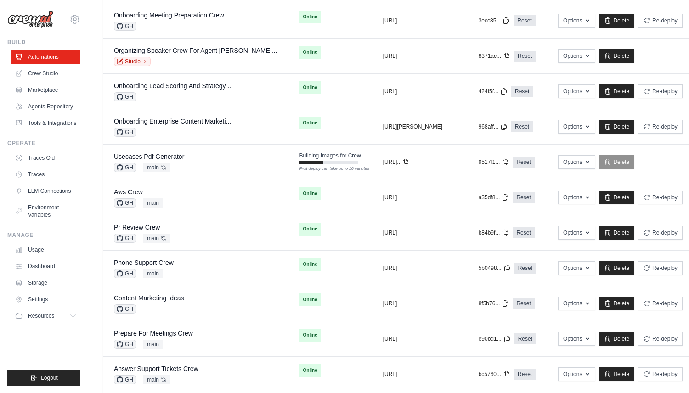
scroll to position [1521, 0]
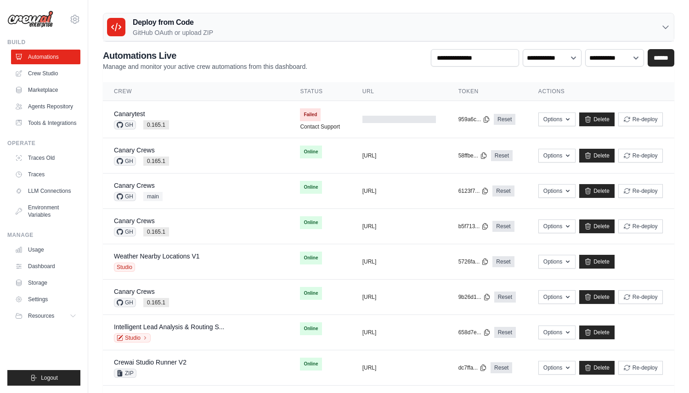
click at [191, 33] on p "GitHub OAuth or upload ZIP" at bounding box center [173, 32] width 80 height 9
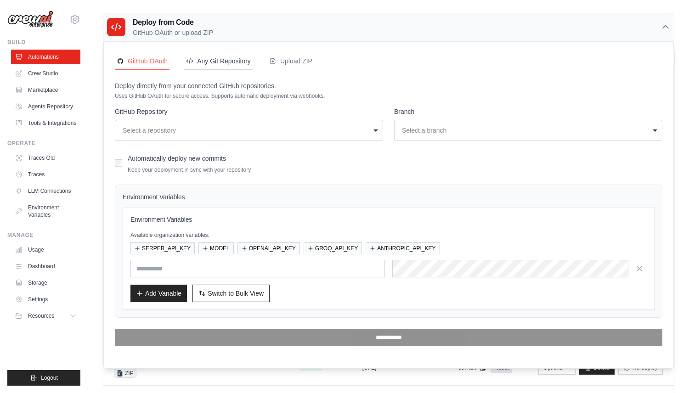
click at [213, 62] on div "Any Git Repository" at bounding box center [218, 60] width 65 height 9
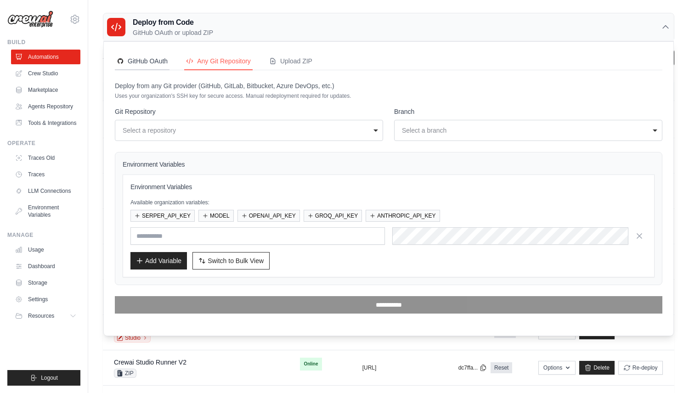
click at [155, 63] on div "GitHub OAuth" at bounding box center [142, 60] width 51 height 9
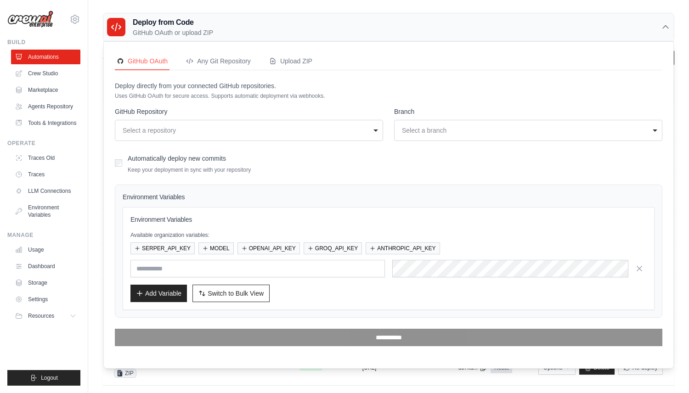
click at [165, 124] on div "**********" at bounding box center [249, 130] width 268 height 21
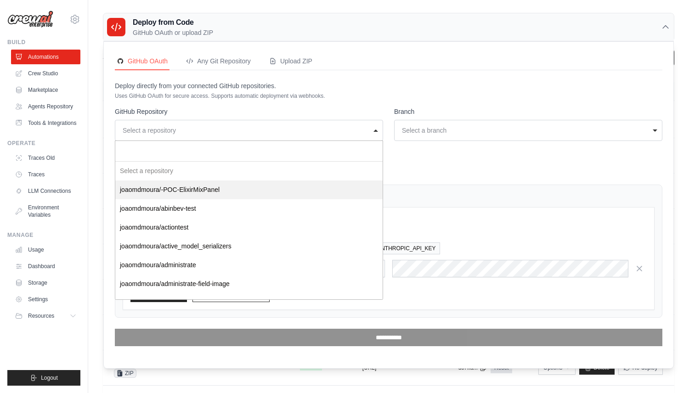
select select "********"
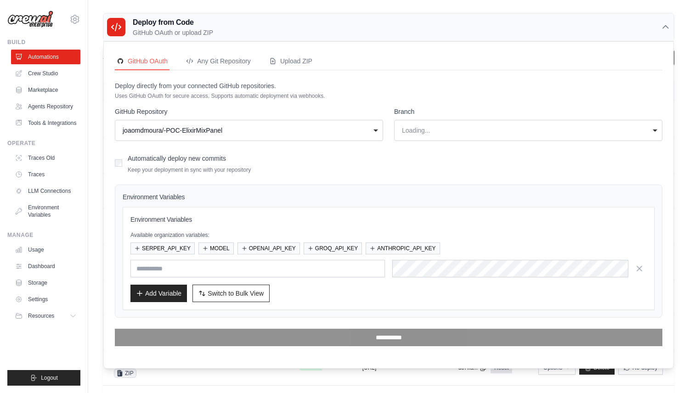
select select "******"
click at [180, 251] on button "SERPER_API_KEY" at bounding box center [162, 248] width 64 height 12
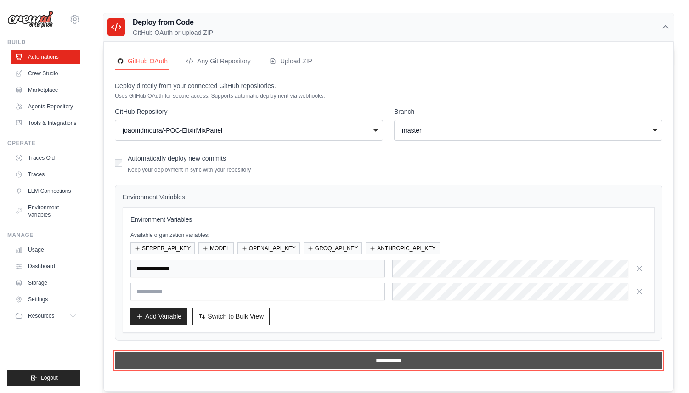
click at [296, 360] on input "**********" at bounding box center [388, 360] width 547 height 17
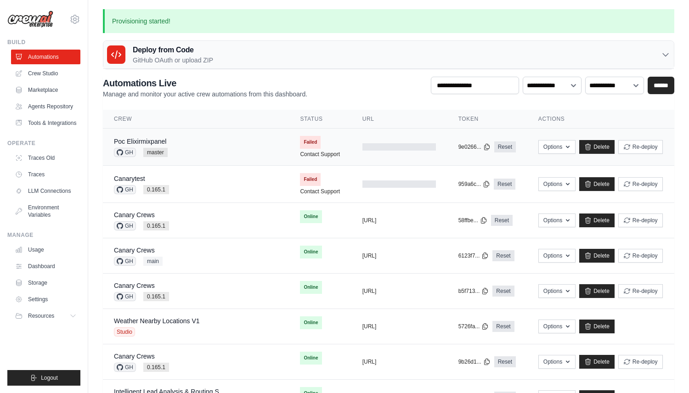
click at [142, 136] on td "Poc Elixirmixpanel GH master" at bounding box center [196, 147] width 186 height 37
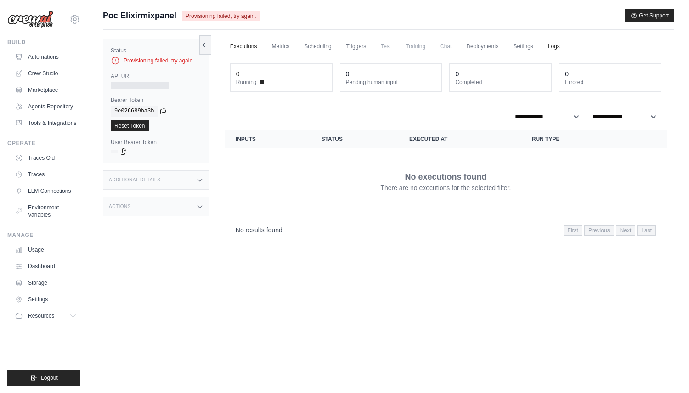
click at [558, 44] on link "Logs" at bounding box center [553, 46] width 23 height 19
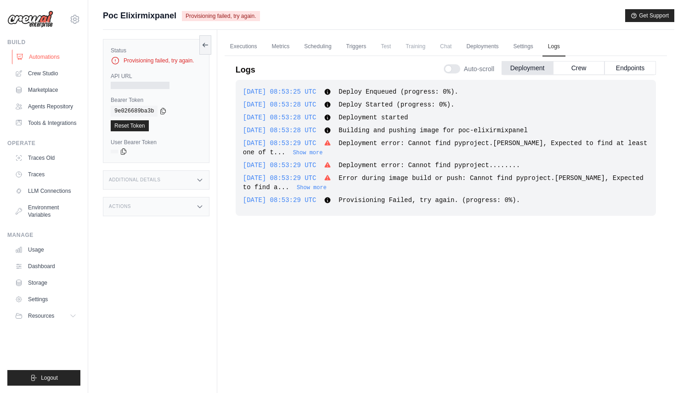
click at [54, 51] on link "Automations" at bounding box center [46, 57] width 69 height 15
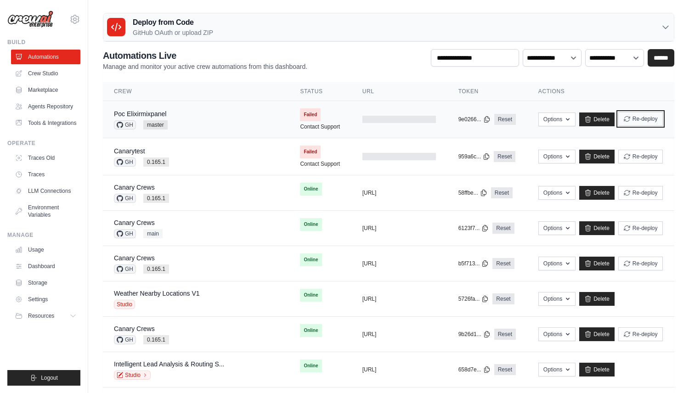
click at [635, 119] on button "Re-deploy" at bounding box center [640, 119] width 45 height 14
click at [632, 156] on button "Re-deploy" at bounding box center [640, 156] width 45 height 14
click at [635, 116] on button "Re-deploy" at bounding box center [640, 119] width 45 height 14
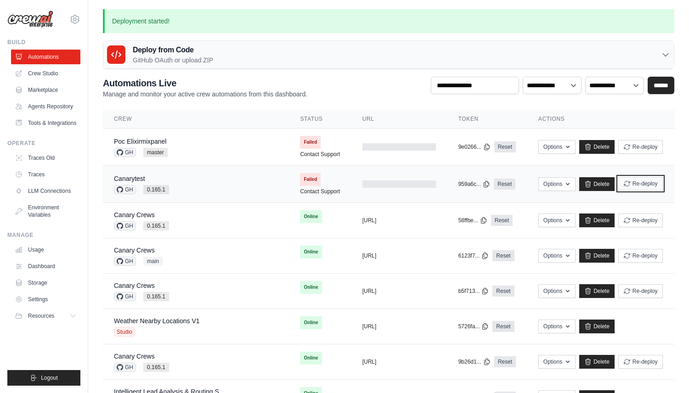
click at [635, 178] on button "Re-deploy" at bounding box center [640, 184] width 45 height 14
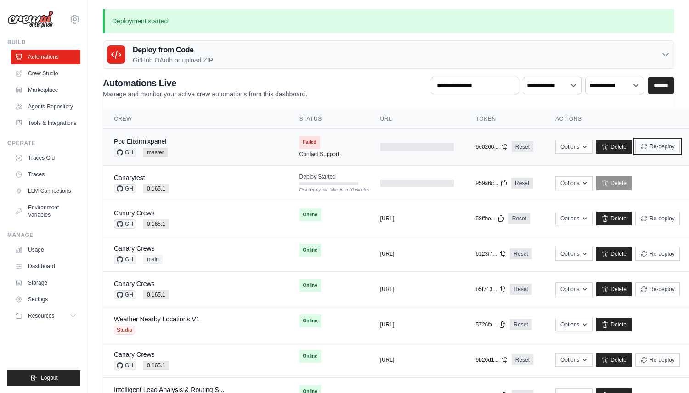
click at [635, 146] on button "Re-deploy" at bounding box center [657, 147] width 45 height 14
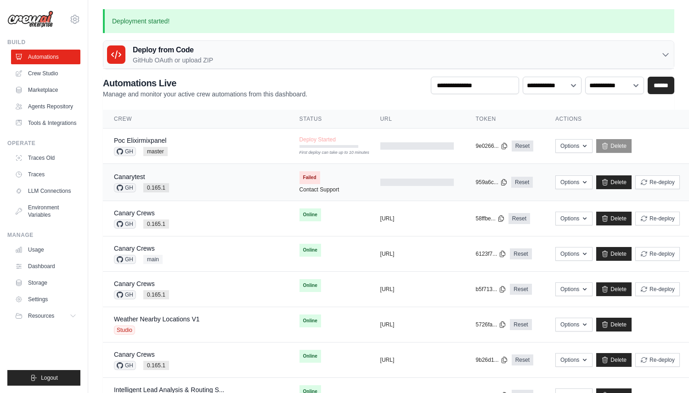
click at [146, 173] on div "Canarytest" at bounding box center [141, 176] width 55 height 9
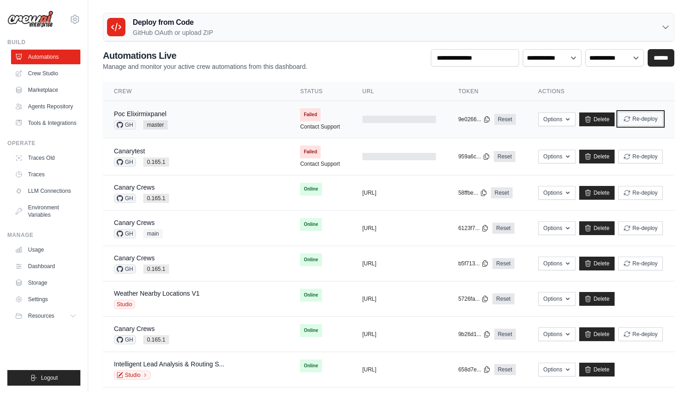
click at [629, 120] on button "Re-deploy" at bounding box center [640, 119] width 45 height 14
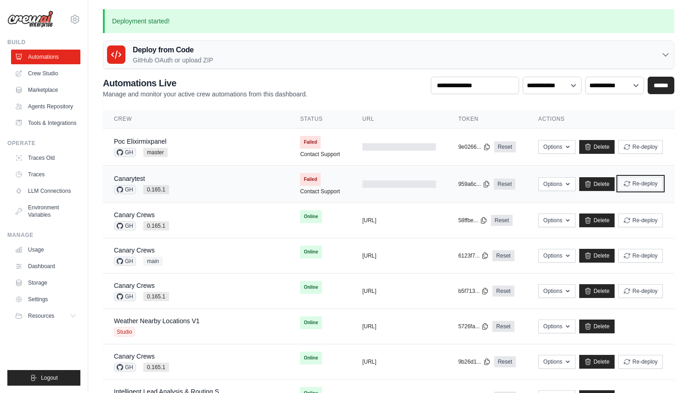
click at [627, 181] on button "Re-deploy" at bounding box center [640, 184] width 45 height 14
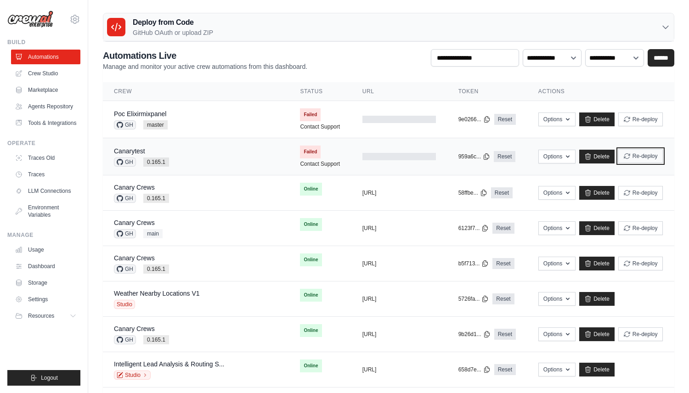
click at [629, 157] on button "Re-deploy" at bounding box center [640, 156] width 45 height 14
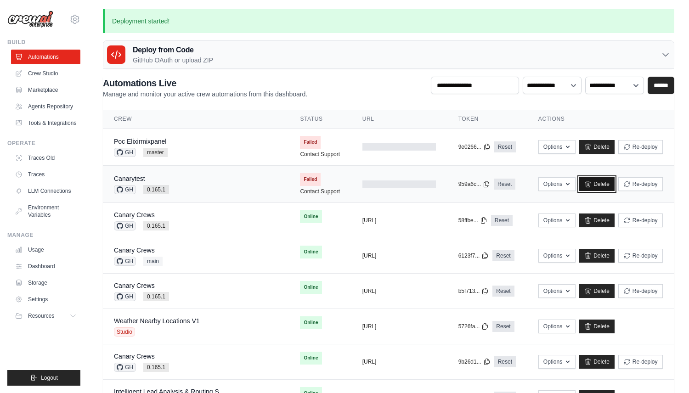
click at [599, 184] on link "Delete" at bounding box center [596, 184] width 35 height 14
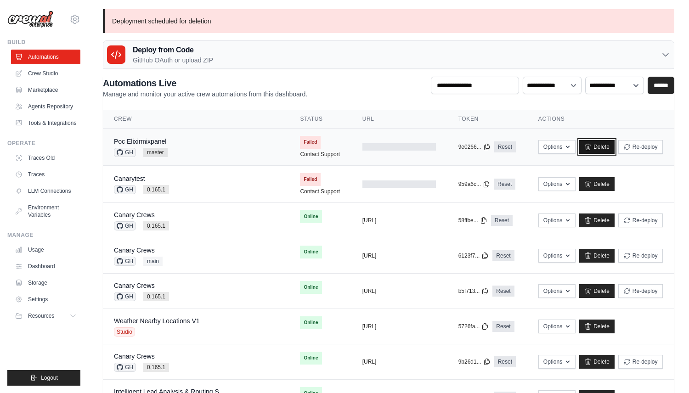
click at [592, 150] on link "Delete" at bounding box center [596, 147] width 35 height 14
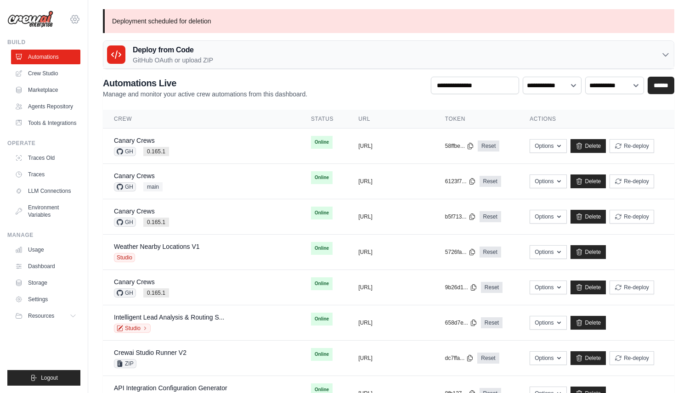
click at [73, 21] on icon at bounding box center [74, 19] width 11 height 11
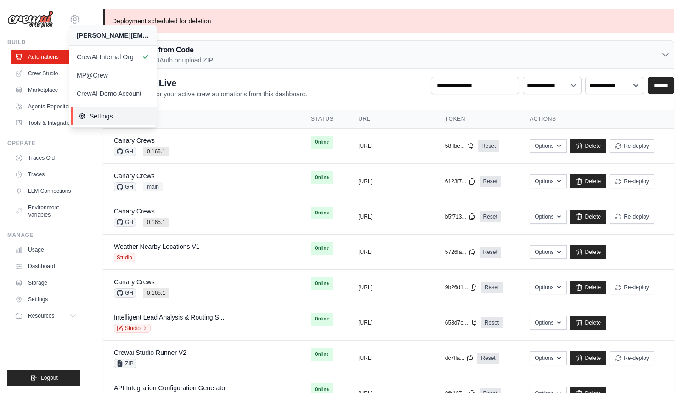
click at [130, 112] on span "Settings" at bounding box center [115, 116] width 73 height 9
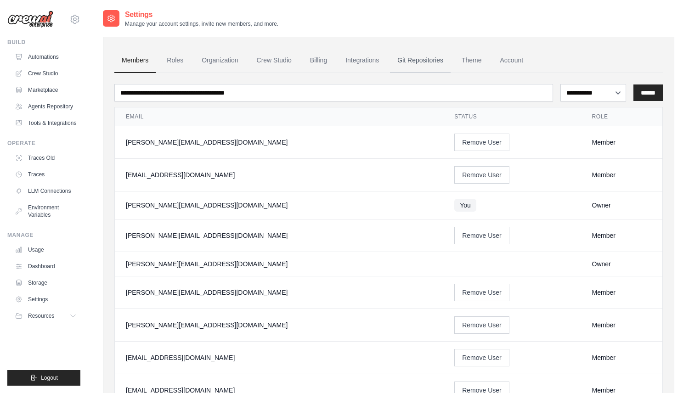
click at [403, 70] on link "Git Repositories" at bounding box center [420, 60] width 61 height 25
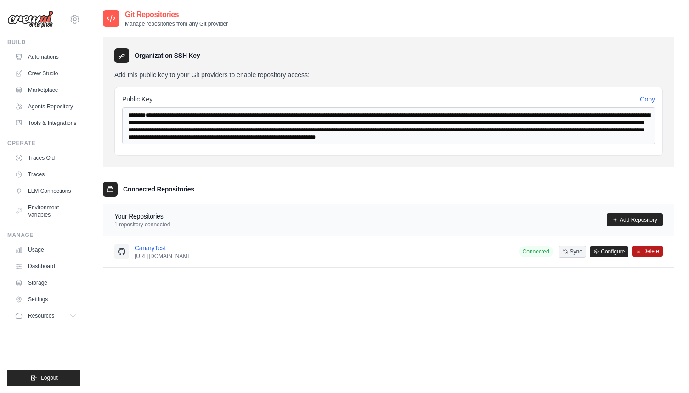
click at [645, 248] on button "Delete" at bounding box center [647, 251] width 31 height 11
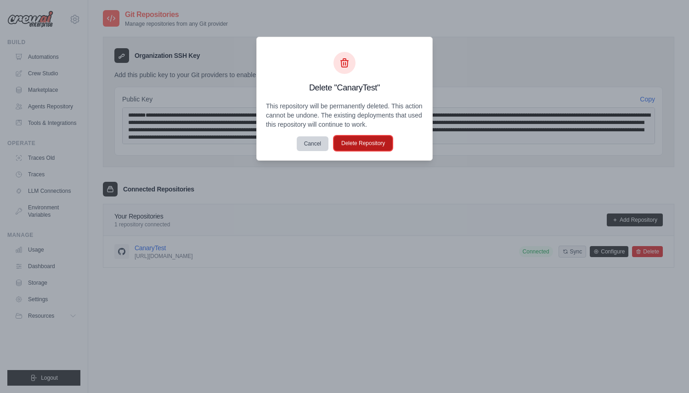
click at [369, 139] on button "Delete Repository" at bounding box center [363, 143] width 58 height 15
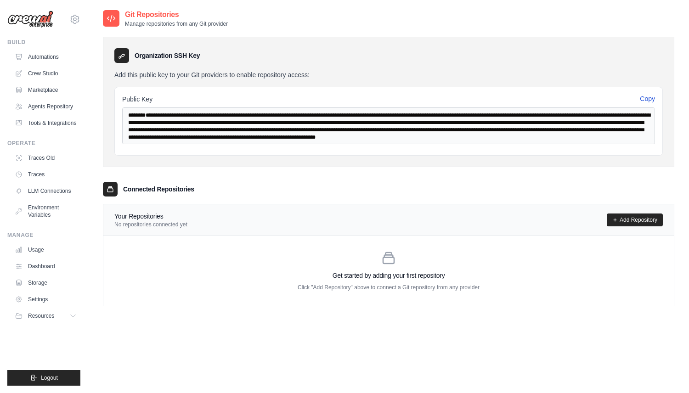
click at [650, 99] on button "Copy" at bounding box center [647, 98] width 15 height 9
click at [636, 218] on link "Add Repository" at bounding box center [635, 220] width 56 height 13
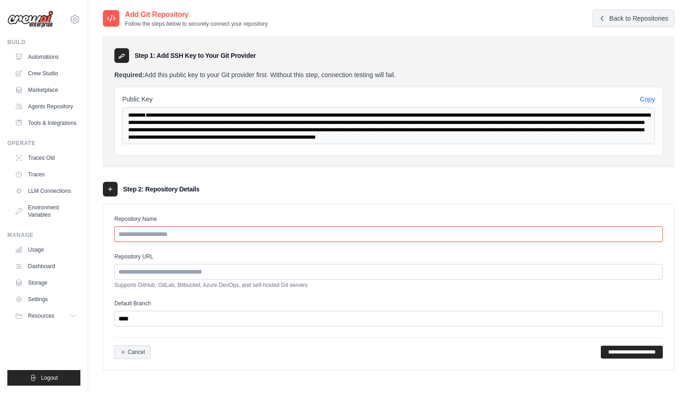
click at [215, 232] on input "Repository Name" at bounding box center [388, 234] width 548 height 16
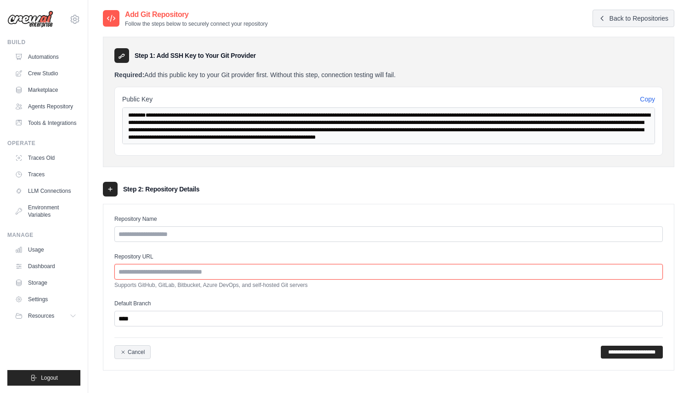
click at [211, 264] on input "Repository URL" at bounding box center [388, 272] width 548 height 16
paste input "**********"
type input "**********"
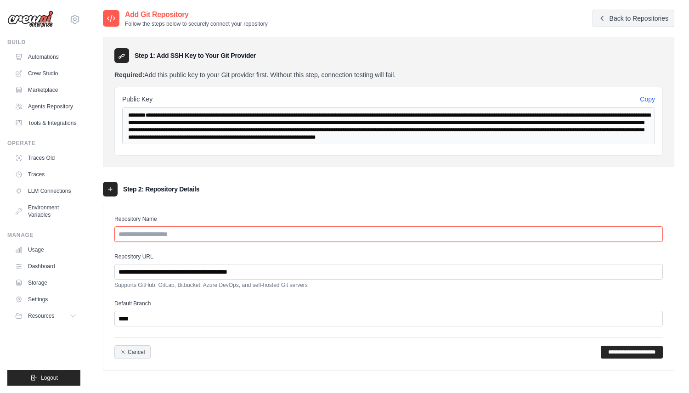
click at [211, 235] on input "Repository Name" at bounding box center [388, 234] width 548 height 16
type input "**********"
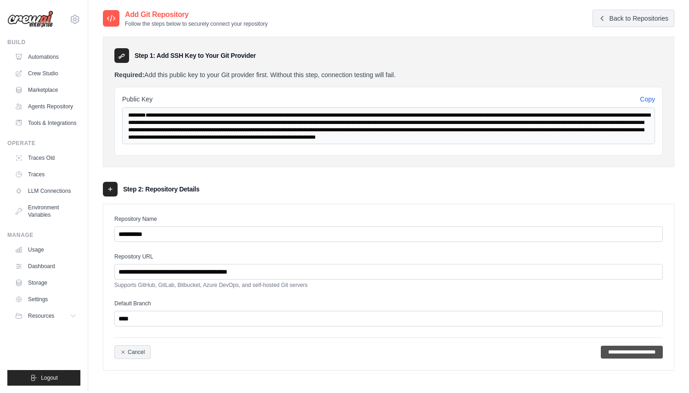
click at [645, 349] on input "**********" at bounding box center [632, 352] width 62 height 13
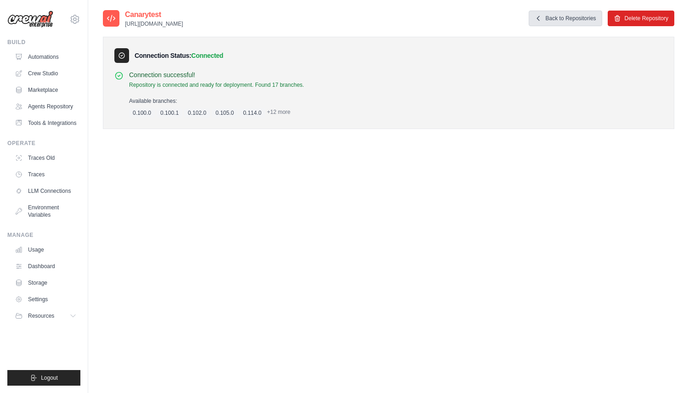
click at [564, 20] on link "Back to Repositories" at bounding box center [564, 19] width 73 height 16
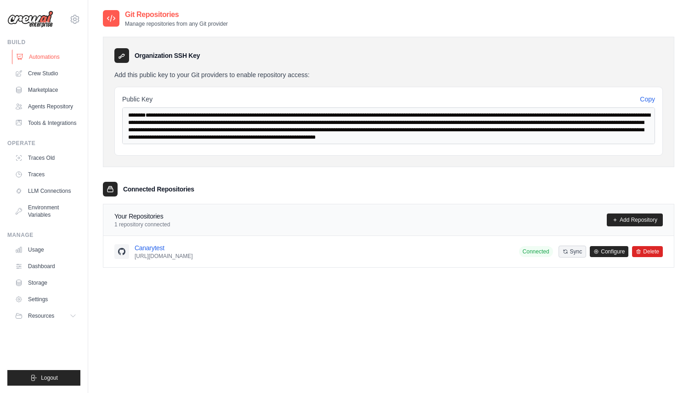
click at [44, 53] on link "Automations" at bounding box center [46, 57] width 69 height 15
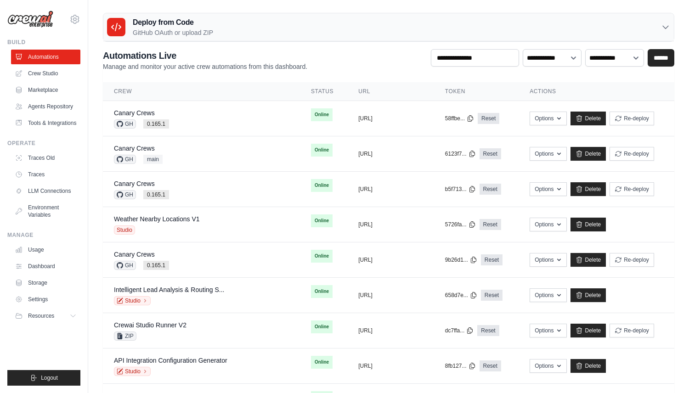
click at [340, 30] on div "Deploy from Code GitHub OAuth or upload ZIP" at bounding box center [388, 27] width 570 height 28
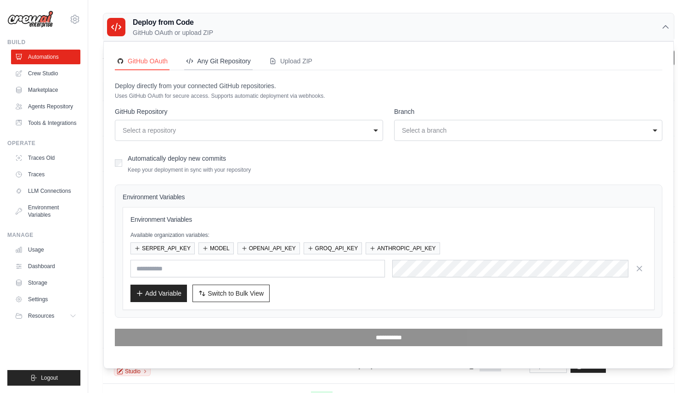
click at [209, 60] on div "Any Git Repository" at bounding box center [218, 60] width 65 height 9
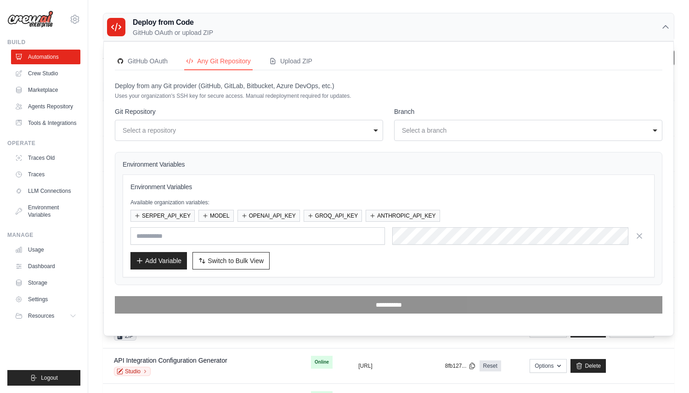
click at [191, 124] on div "**********" at bounding box center [249, 130] width 268 height 21
select select "*"
click at [422, 135] on div "main" at bounding box center [525, 130] width 247 height 9
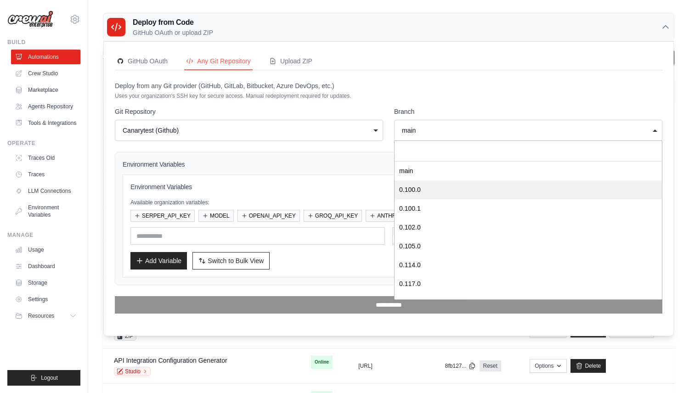
scroll to position [182, 0]
select select "*******"
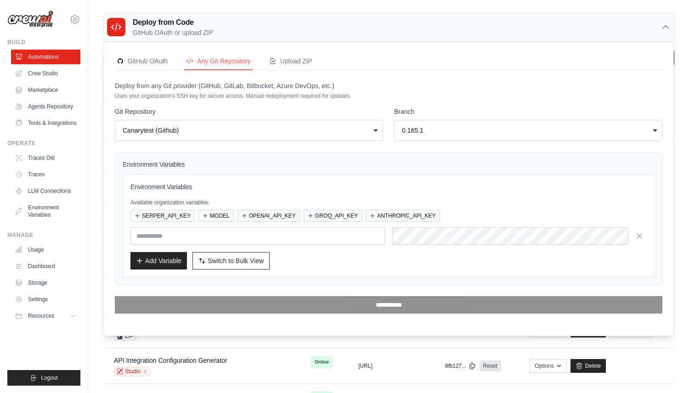
scroll to position [0, 0]
click at [171, 215] on button "SERPER_API_KEY" at bounding box center [162, 215] width 64 height 12
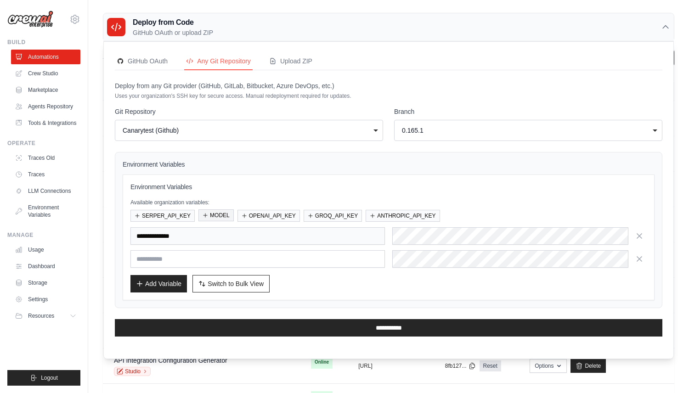
click at [214, 214] on button "MODEL" at bounding box center [215, 215] width 35 height 12
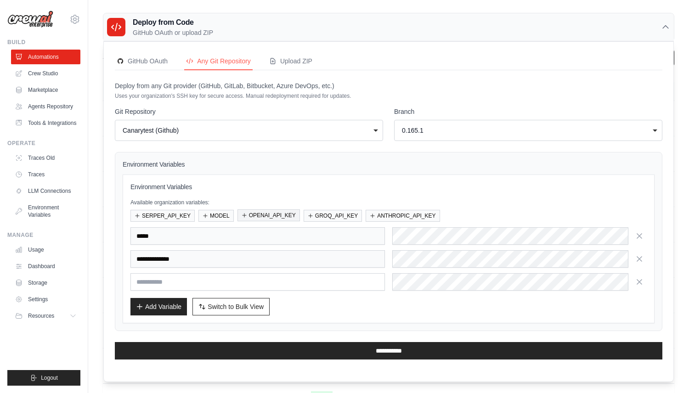
click at [264, 214] on button "OPENAI_API_KEY" at bounding box center [268, 215] width 62 height 12
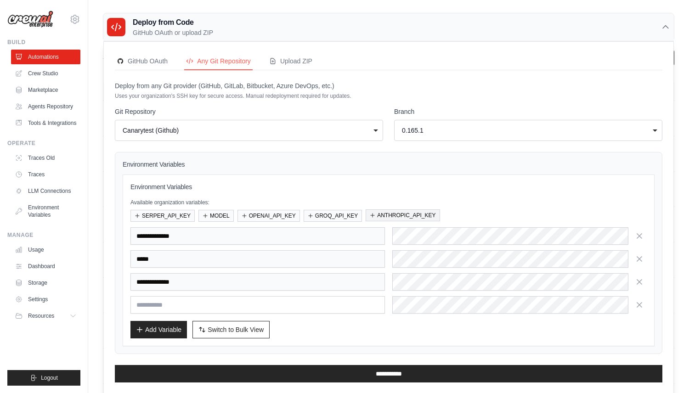
click at [366, 214] on button "ANTHROPIC_API_KEY" at bounding box center [402, 215] width 74 height 12
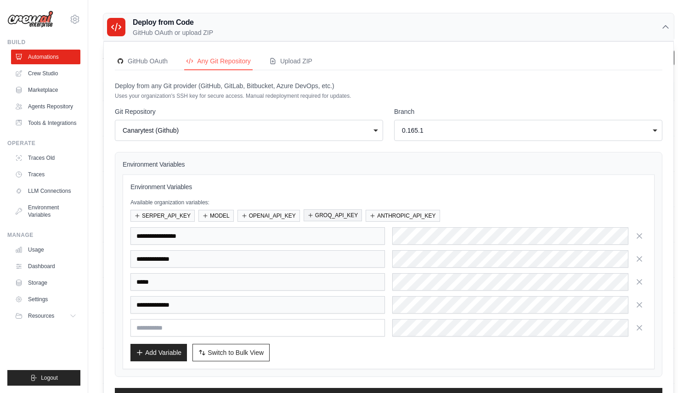
click at [347, 213] on button "GROQ_API_KEY" at bounding box center [332, 215] width 58 height 12
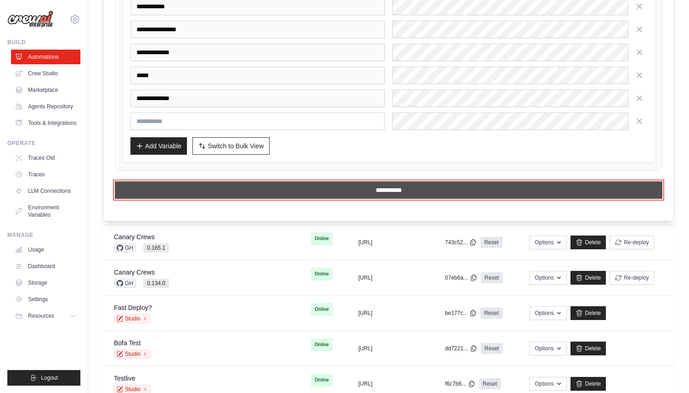
click at [290, 198] on input "**********" at bounding box center [388, 189] width 547 height 17
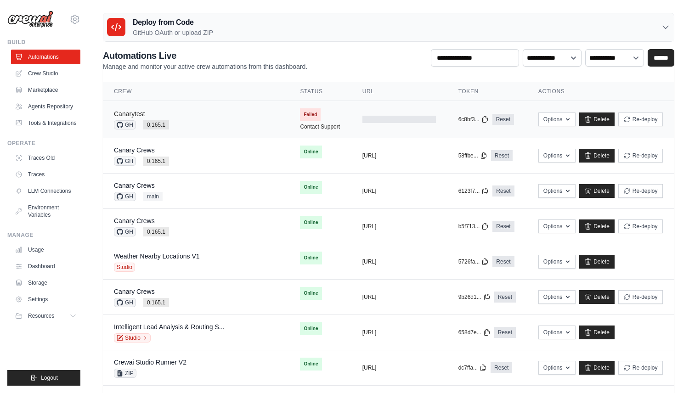
click at [126, 112] on link "Canarytest" at bounding box center [129, 113] width 31 height 7
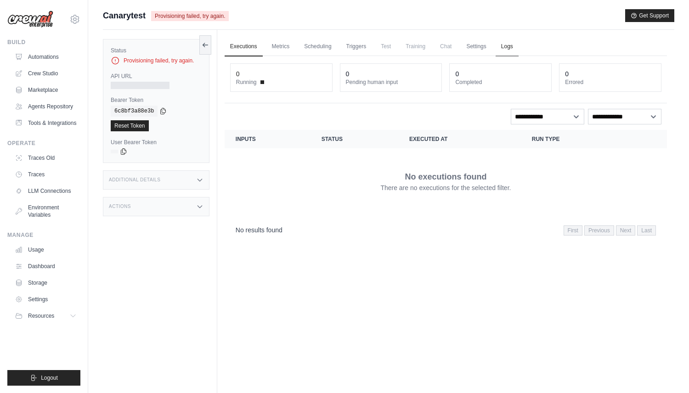
click at [504, 46] on link "Logs" at bounding box center [506, 46] width 23 height 19
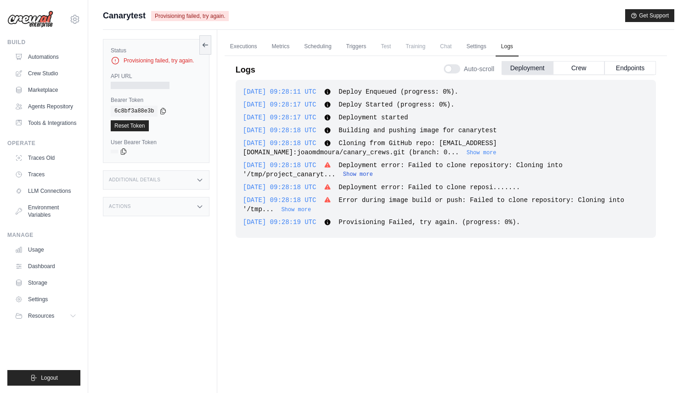
click at [354, 177] on button "Show more" at bounding box center [358, 174] width 30 height 7
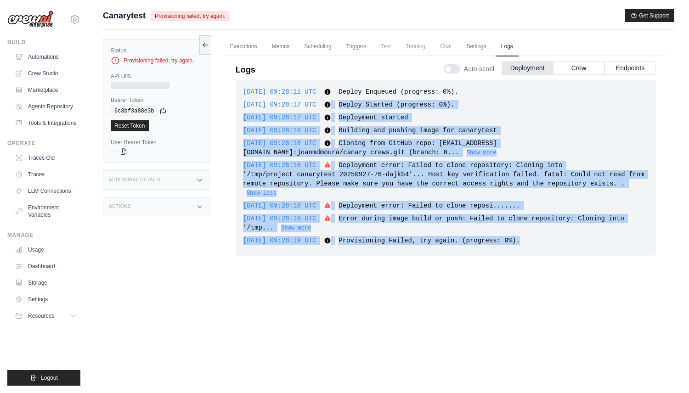
drag, startPoint x: 543, startPoint y: 244, endPoint x: 339, endPoint y: 108, distance: 245.1
click at [339, 108] on div "2025-09-27 09:28:11 UTC Deploy Enqueued (progress: 0%). Show more Show less 202…" at bounding box center [446, 168] width 420 height 176
click at [283, 226] on button "Show more" at bounding box center [296, 227] width 30 height 7
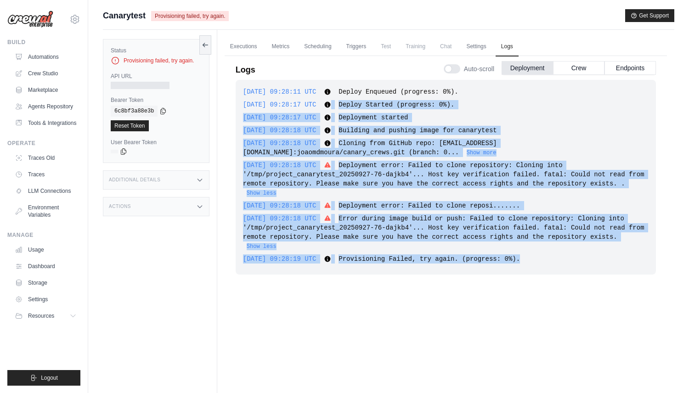
click at [592, 251] on div "2025-09-27 09:28:11 UTC Deploy Enqueued (progress: 0%). Show more Show less 202…" at bounding box center [446, 177] width 420 height 195
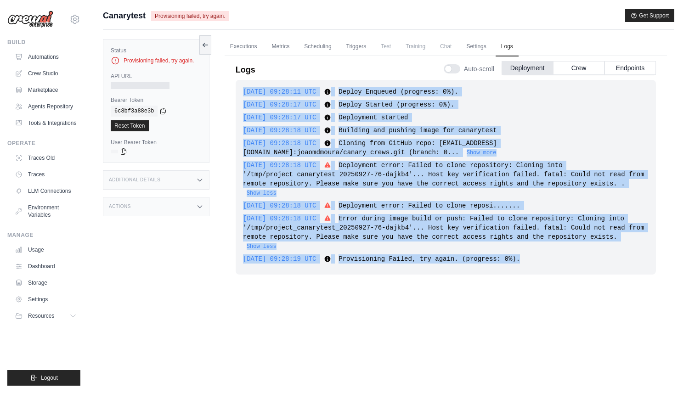
drag, startPoint x: 556, startPoint y: 262, endPoint x: 227, endPoint y: 91, distance: 370.3
click at [227, 91] on div "Logs Auto-scroll Deployment Crew Endpoints 2025-09-27 09:28:11 UTC Deploy Enque…" at bounding box center [446, 218] width 442 height 334
copy div "2025-09-27 09:28:11 UTC Deploy Enqueued (progress: 0%). Show more Show less 202…"
click at [62, 54] on link "Automations" at bounding box center [46, 57] width 69 height 15
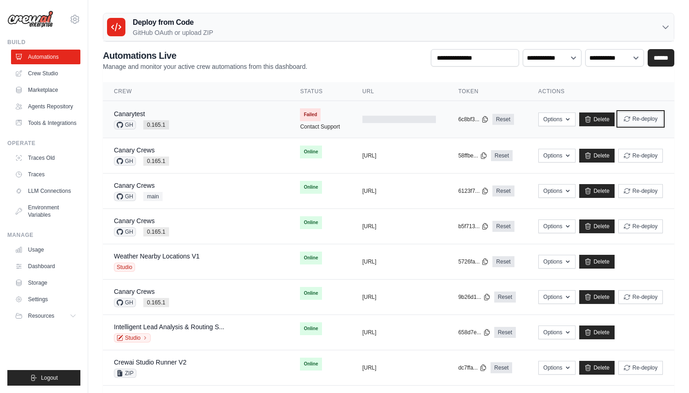
click at [641, 116] on button "Re-deploy" at bounding box center [640, 119] width 45 height 14
click at [618, 120] on button "Re-deploy" at bounding box center [640, 119] width 45 height 14
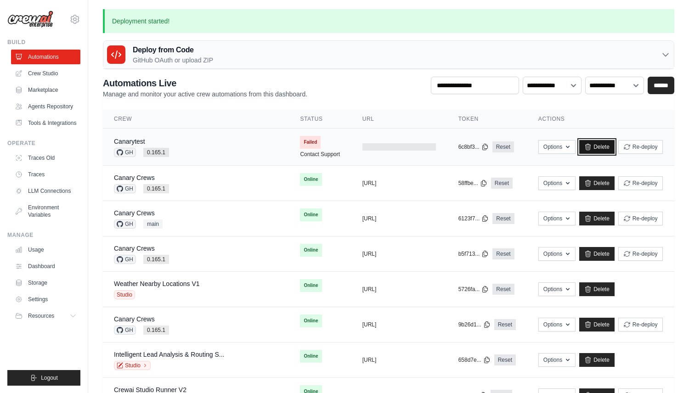
click at [602, 146] on link "Delete" at bounding box center [596, 147] width 35 height 14
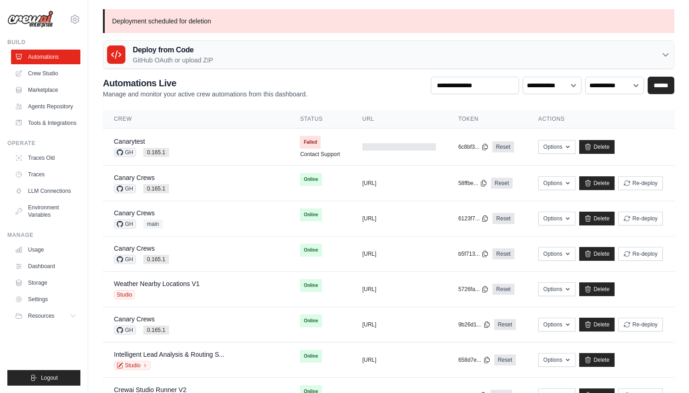
click at [164, 56] on p "GitHub OAuth or upload ZIP" at bounding box center [173, 60] width 80 height 9
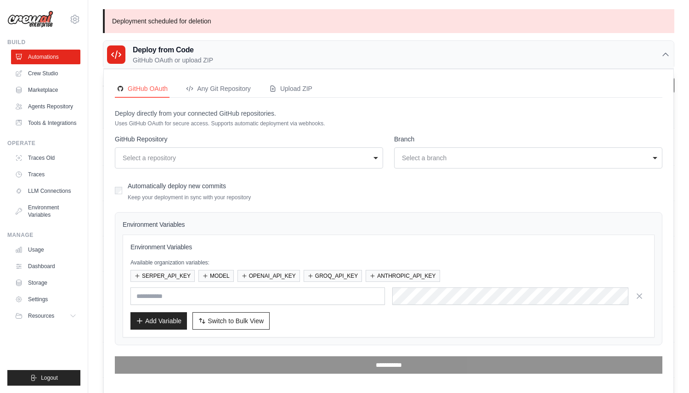
click at [81, 22] on div "[PERSON_NAME][EMAIL_ADDRESS][DOMAIN_NAME] CrewAI Internal Org MP@Crew CrewAI De…" at bounding box center [44, 196] width 88 height 393
click at [77, 19] on icon at bounding box center [74, 19] width 11 height 11
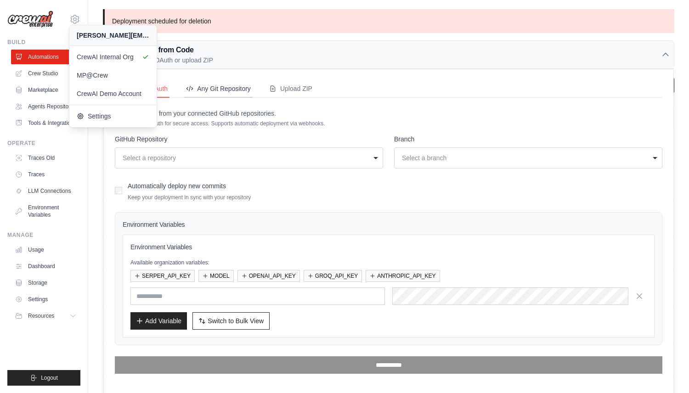
click at [208, 93] on div "Any Git Repository" at bounding box center [218, 88] width 65 height 9
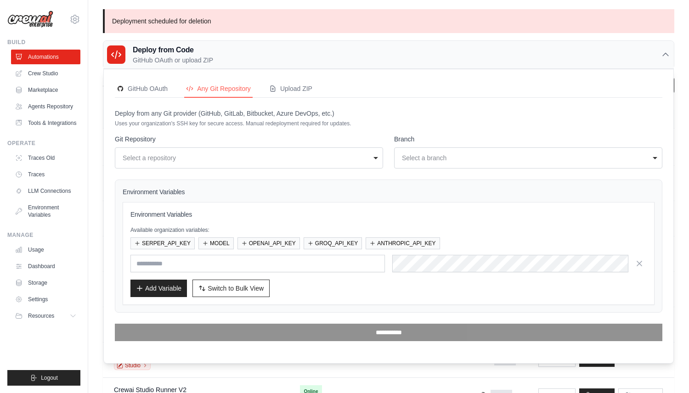
click at [207, 159] on div "Select a repository" at bounding box center [246, 157] width 247 height 9
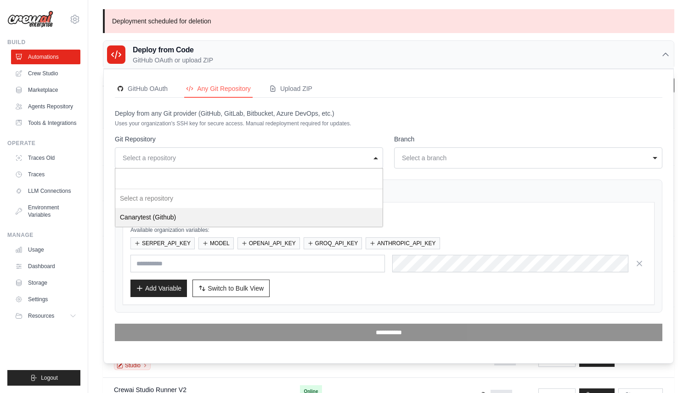
select select "*"
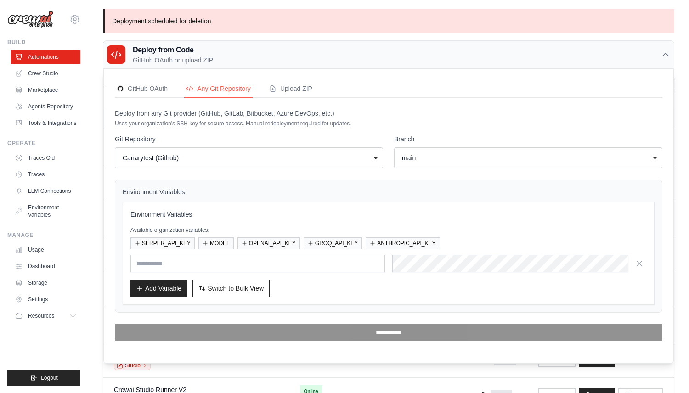
click at [408, 155] on div "main" at bounding box center [525, 157] width 247 height 9
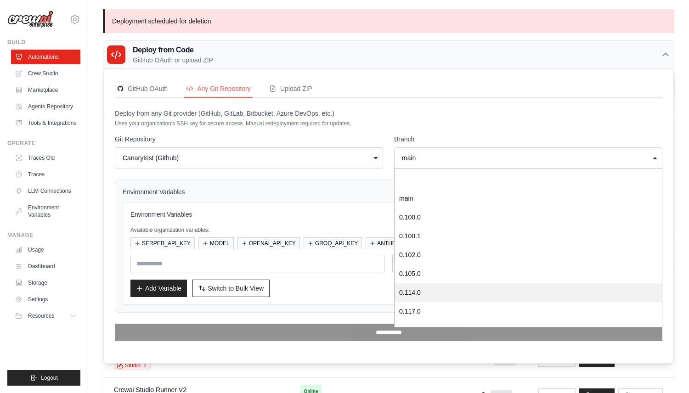
scroll to position [182, 0]
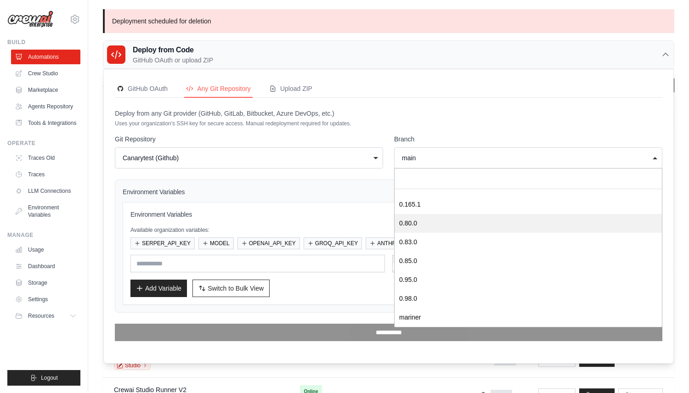
select select "*******"
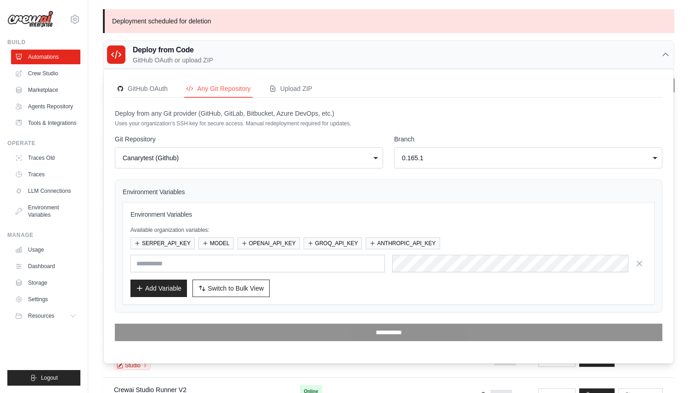
scroll to position [0, 0]
click at [168, 239] on button "SERPER_API_KEY" at bounding box center [162, 243] width 64 height 12
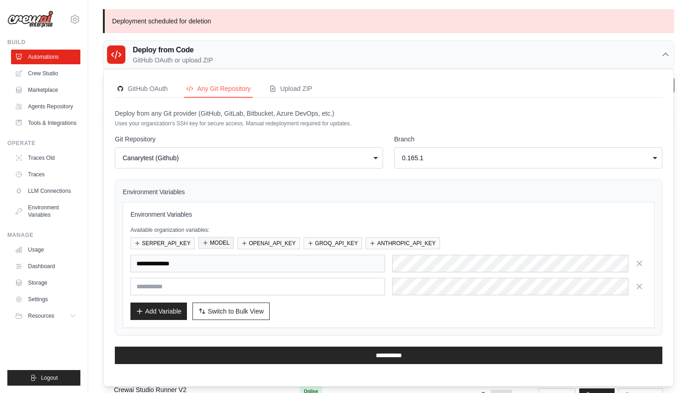
click at [222, 239] on button "MODEL" at bounding box center [215, 243] width 35 height 12
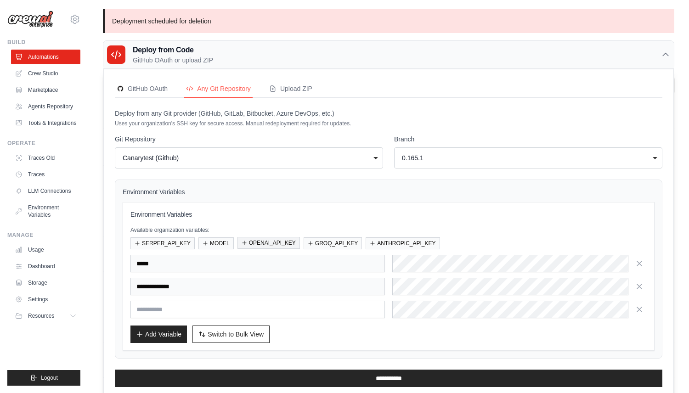
click at [280, 239] on button "OPENAI_API_KEY" at bounding box center [268, 243] width 62 height 12
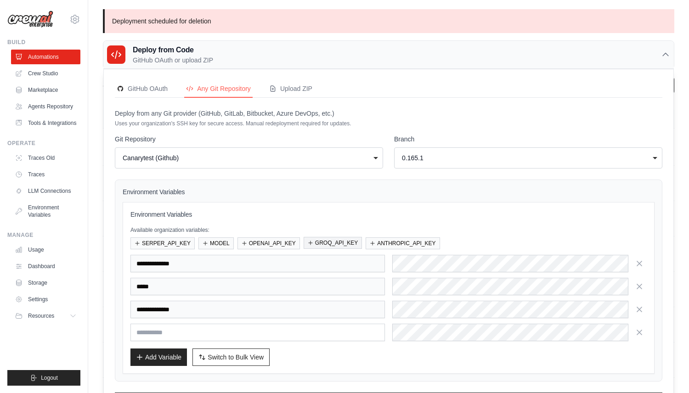
click at [337, 239] on button "GROQ_API_KEY" at bounding box center [332, 243] width 58 height 12
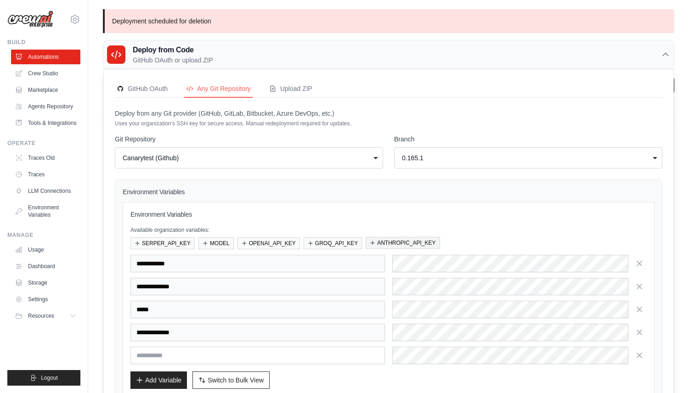
click at [380, 240] on button "ANTHROPIC_API_KEY" at bounding box center [402, 243] width 74 height 12
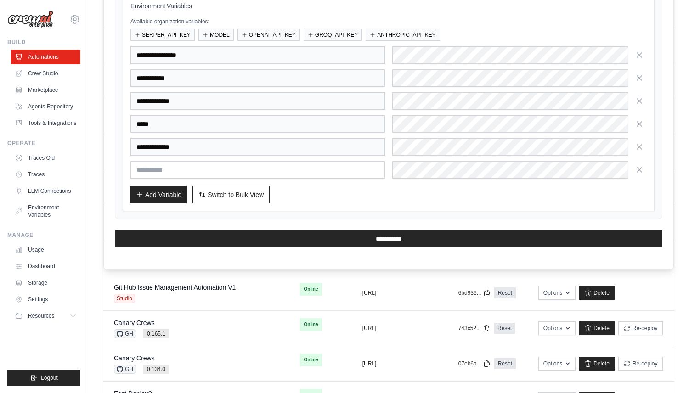
scroll to position [213, 0]
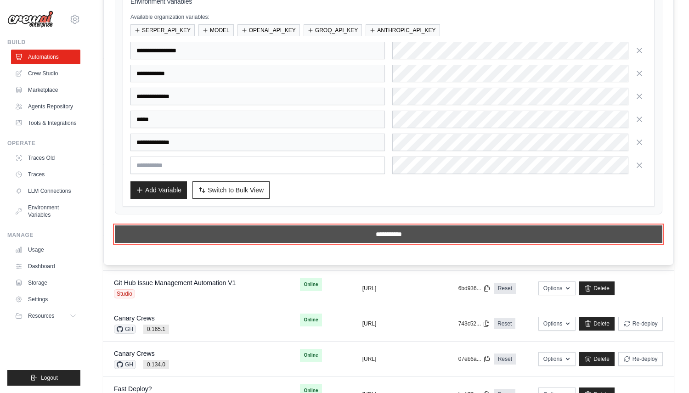
click at [311, 230] on input "**********" at bounding box center [388, 233] width 547 height 17
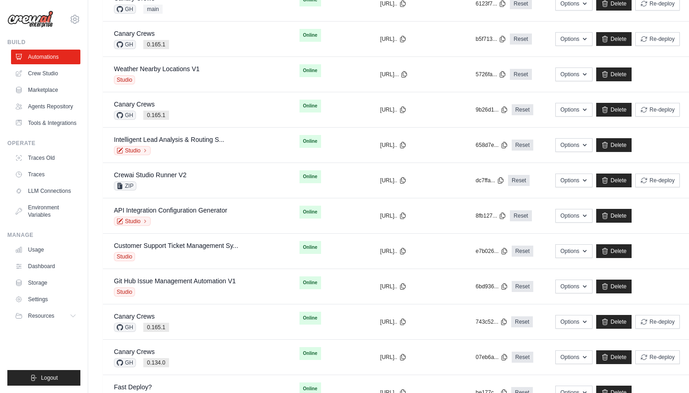
scroll to position [0, 0]
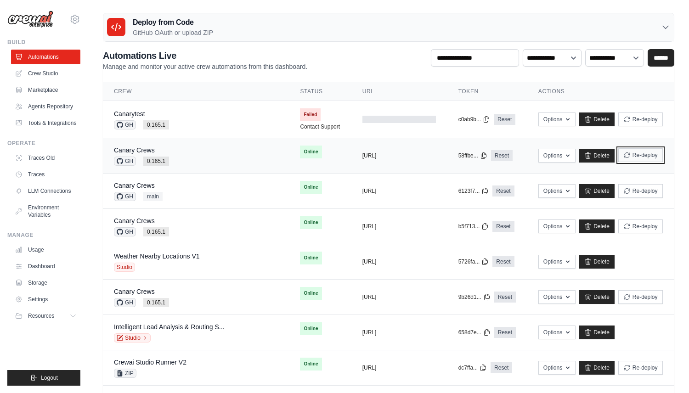
click at [627, 157] on button "Re-deploy" at bounding box center [640, 155] width 45 height 14
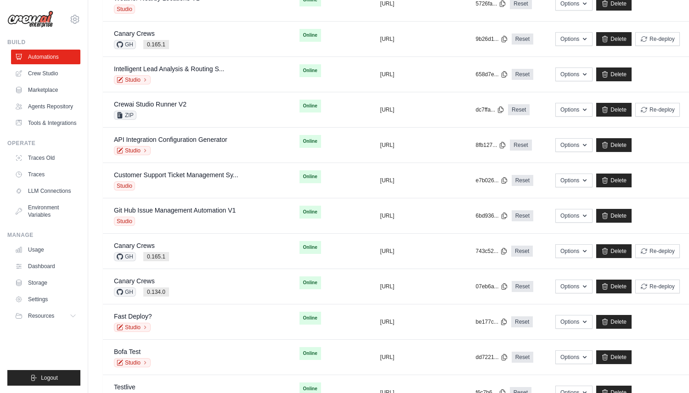
scroll to position [288, 0]
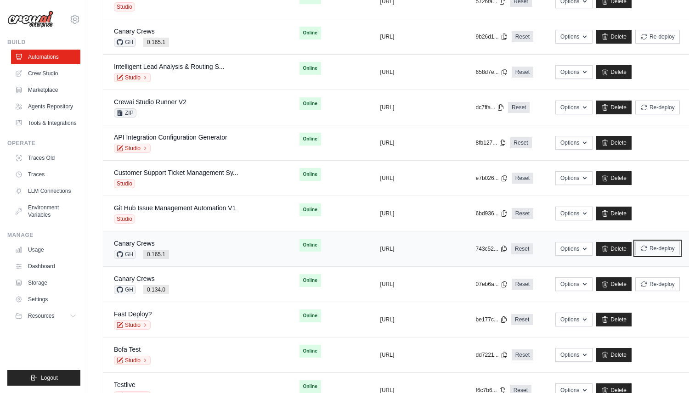
click at [635, 247] on button "Re-deploy" at bounding box center [657, 249] width 45 height 14
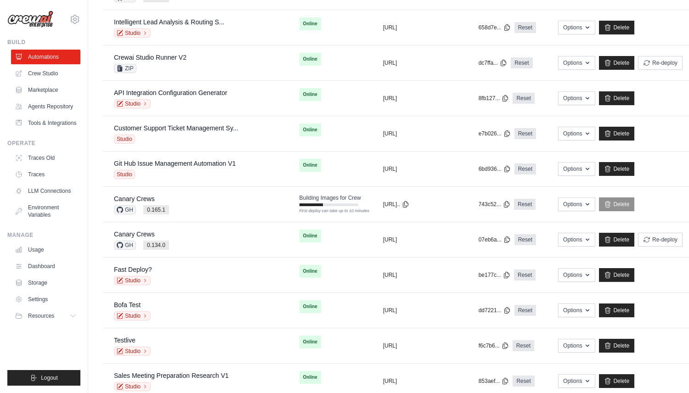
scroll to position [336, 0]
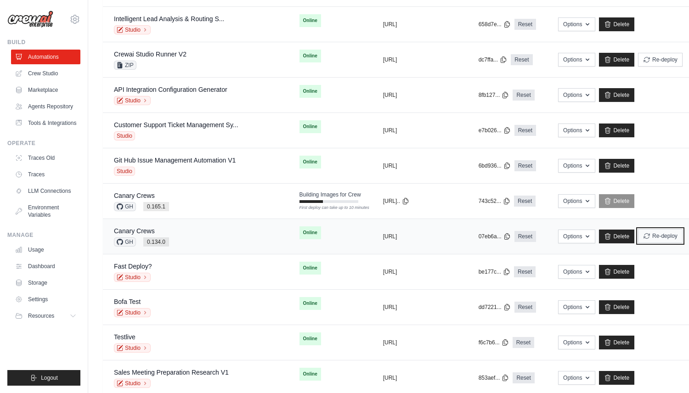
click at [643, 238] on icon "submit" at bounding box center [646, 235] width 7 height 7
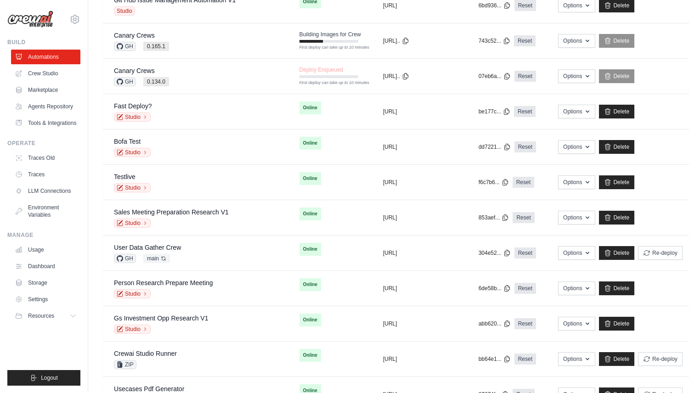
scroll to position [498, 0]
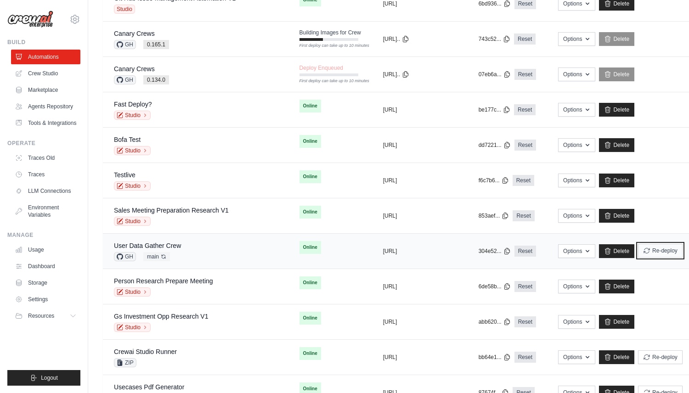
click at [643, 253] on icon "submit" at bounding box center [646, 250] width 7 height 7
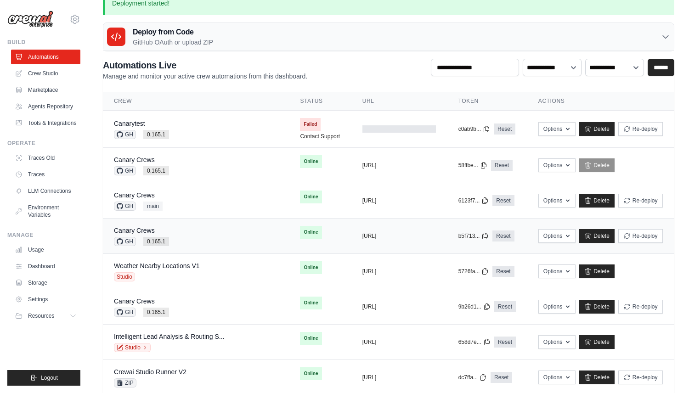
scroll to position [0, 0]
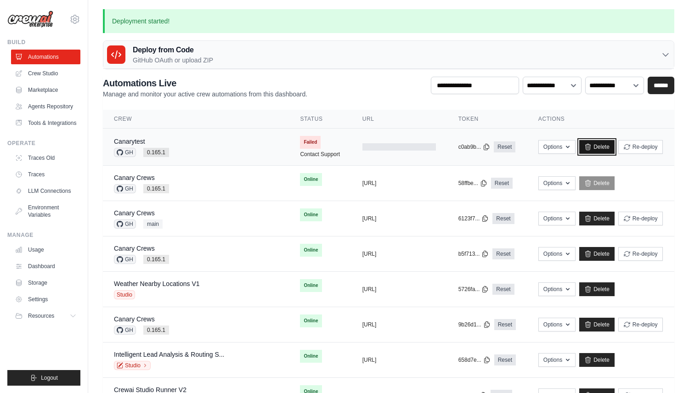
click at [594, 143] on link "Delete" at bounding box center [596, 147] width 35 height 14
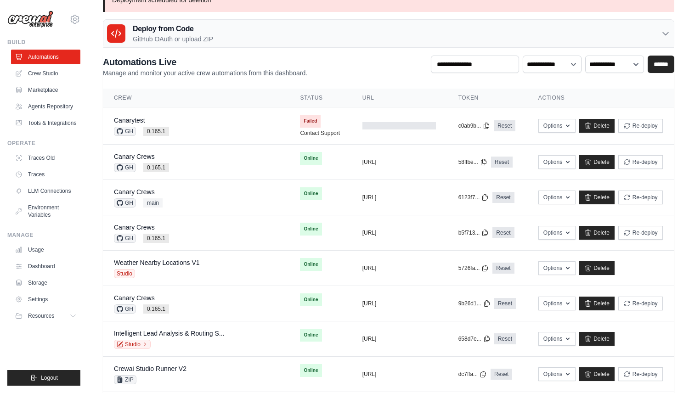
scroll to position [22, 0]
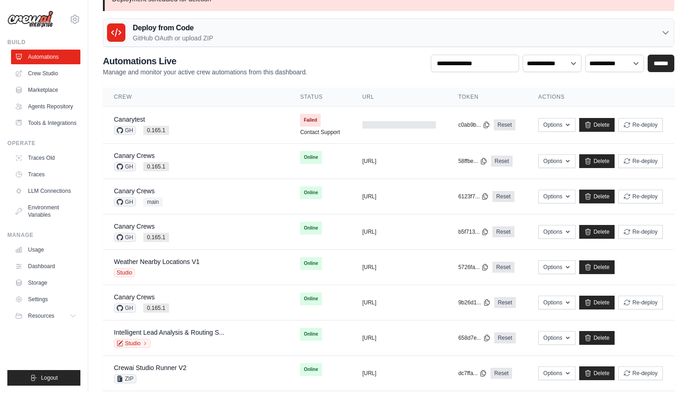
click at [256, 29] on div "Deploy from Code GitHub OAuth or upload ZIP" at bounding box center [388, 33] width 570 height 28
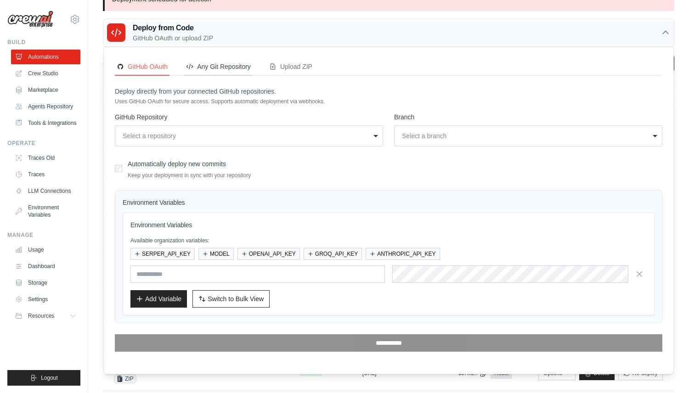
click at [227, 74] on button "Any Git Repository" at bounding box center [218, 66] width 68 height 17
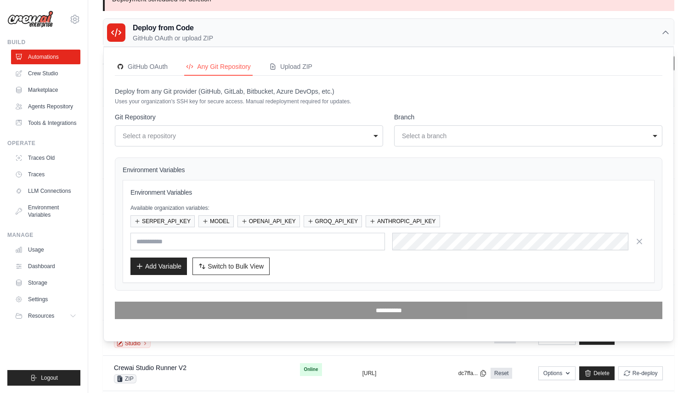
click at [230, 136] on div "Select a repository" at bounding box center [246, 135] width 247 height 9
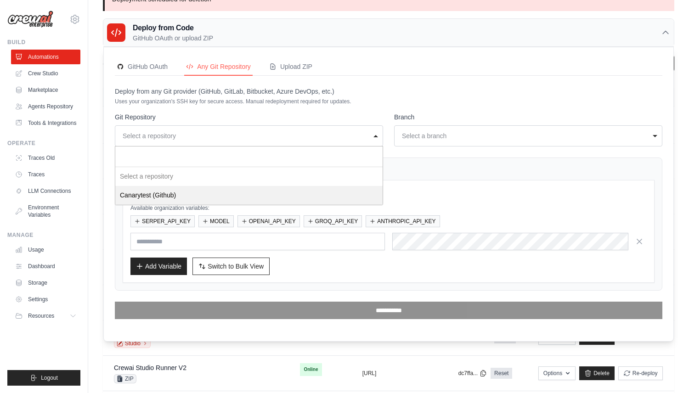
select select "*"
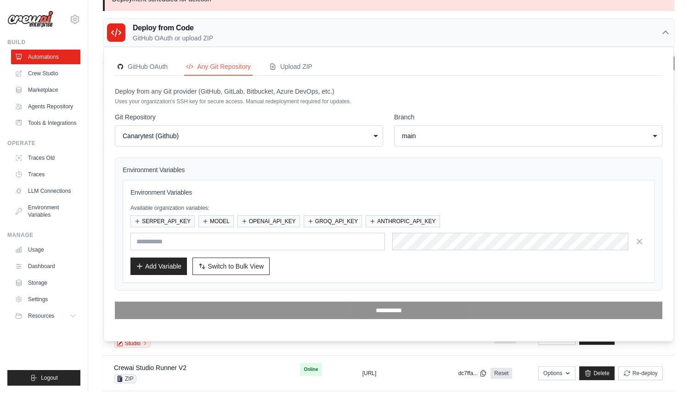
click at [424, 137] on div "main" at bounding box center [525, 135] width 247 height 9
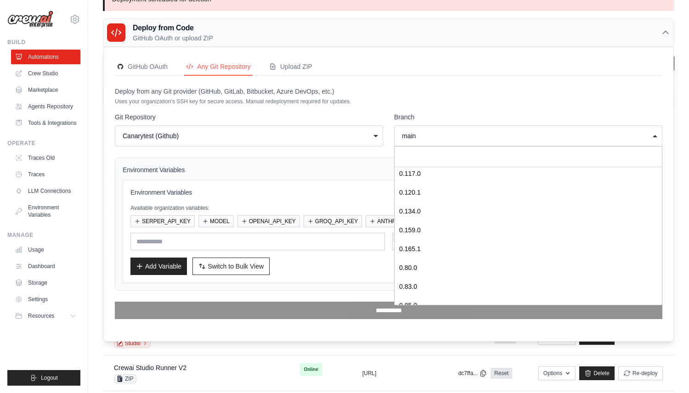
scroll to position [182, 0]
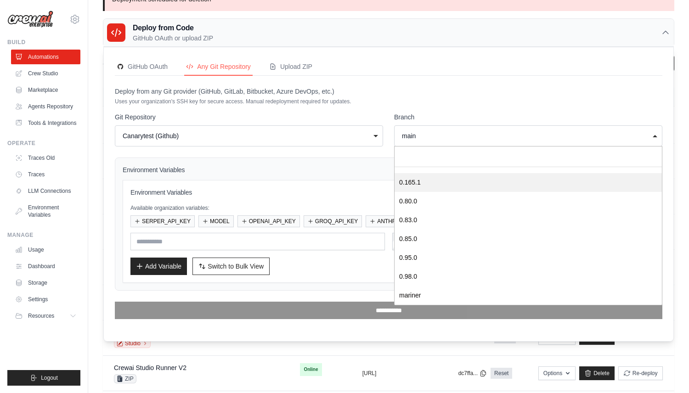
select select "*******"
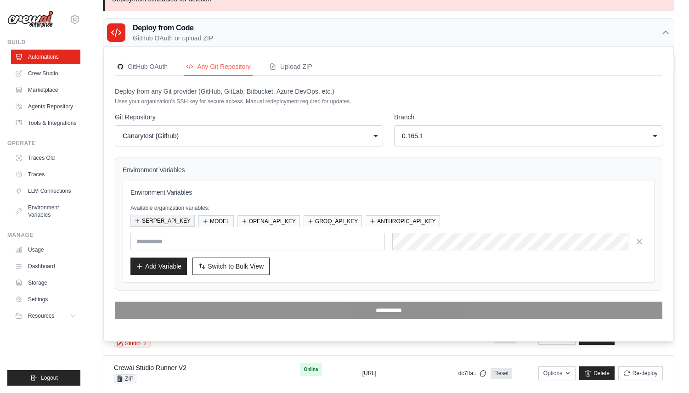
click at [185, 223] on button "SERPER_API_KEY" at bounding box center [162, 221] width 64 height 12
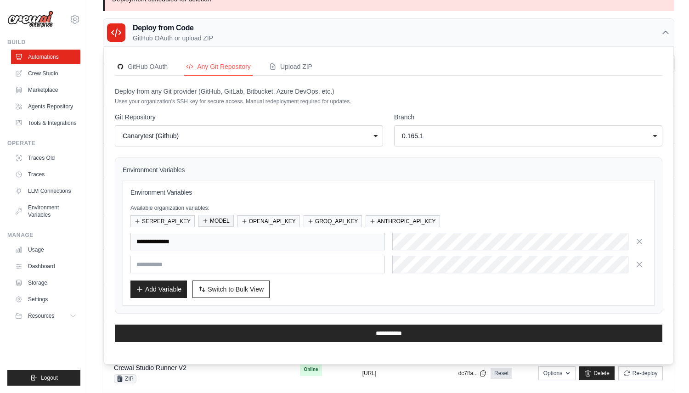
click at [211, 223] on button "MODEL" at bounding box center [215, 221] width 35 height 12
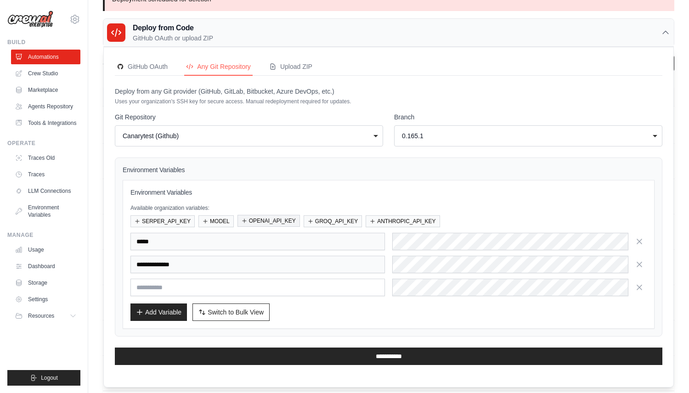
click at [264, 223] on button "OPENAI_API_KEY" at bounding box center [268, 221] width 62 height 12
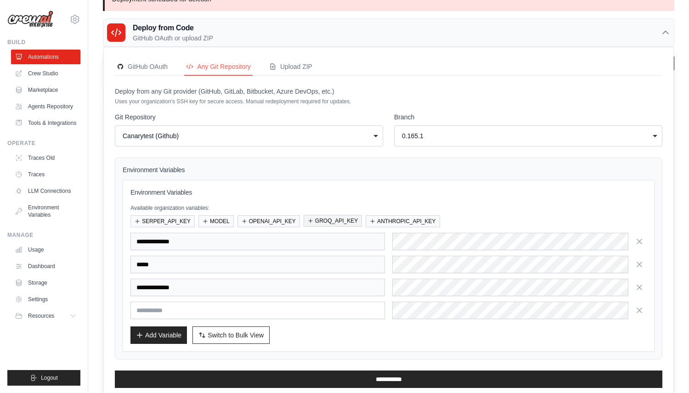
click at [331, 223] on button "GROQ_API_KEY" at bounding box center [332, 221] width 58 height 12
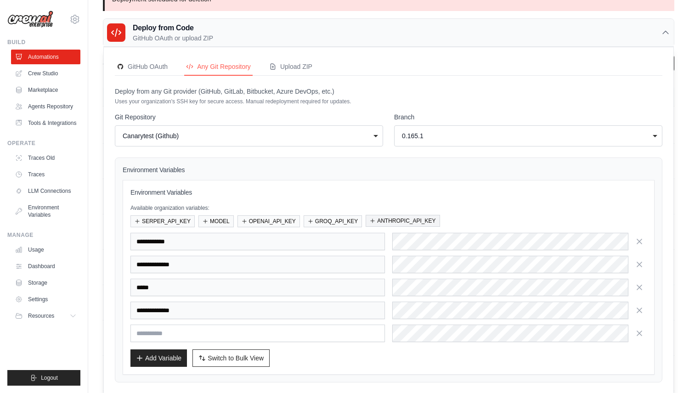
click at [392, 223] on button "ANTHROPIC_API_KEY" at bounding box center [402, 221] width 74 height 12
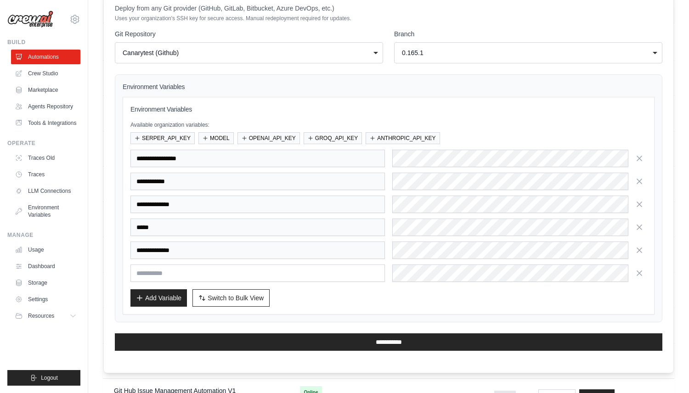
scroll to position [107, 0]
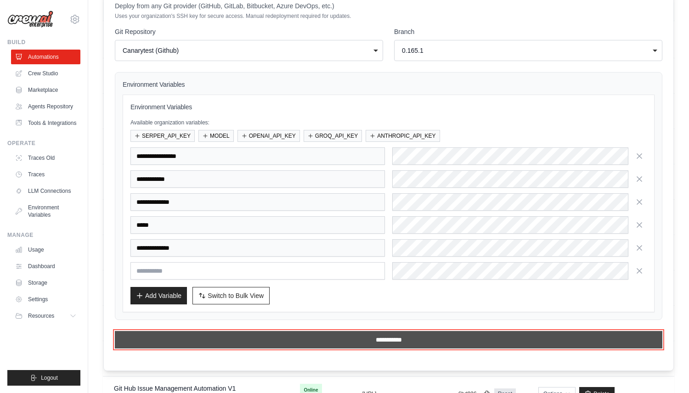
click at [372, 333] on input "**********" at bounding box center [388, 339] width 547 height 17
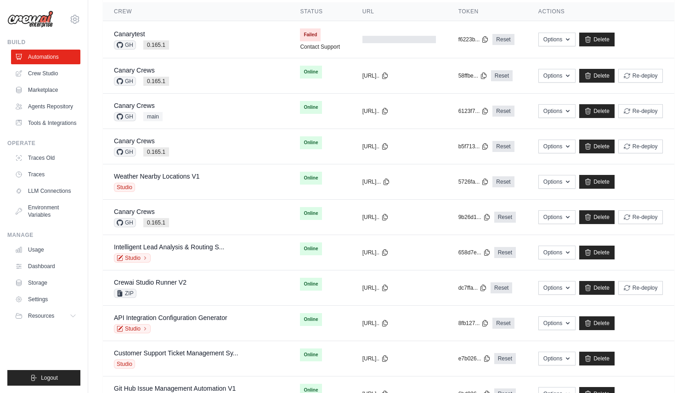
scroll to position [0, 0]
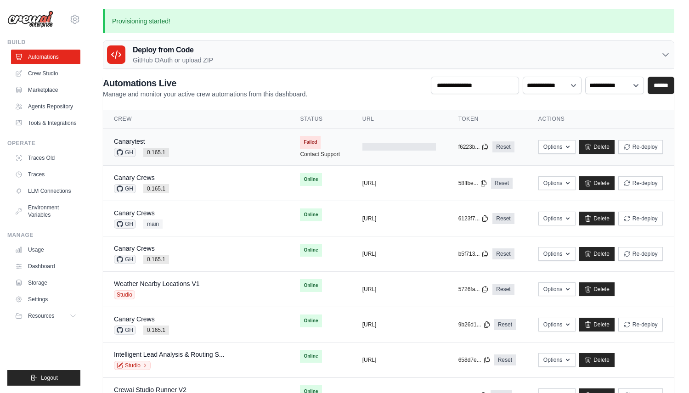
click at [164, 141] on div "Canarytest" at bounding box center [141, 141] width 55 height 9
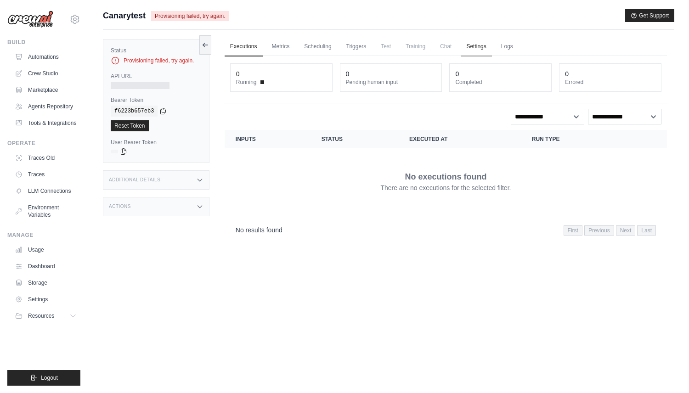
click at [468, 50] on link "Settings" at bounding box center [476, 46] width 31 height 19
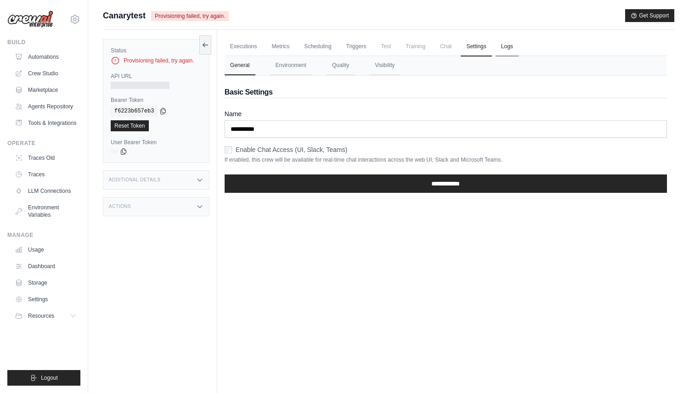
click at [506, 49] on link "Logs" at bounding box center [506, 46] width 23 height 19
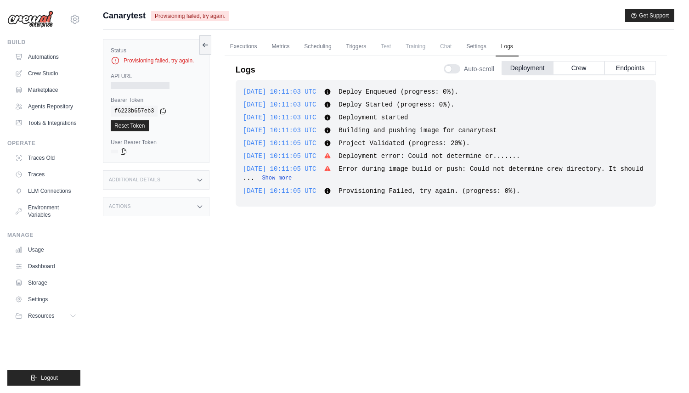
click at [292, 180] on button "Show more" at bounding box center [277, 177] width 30 height 7
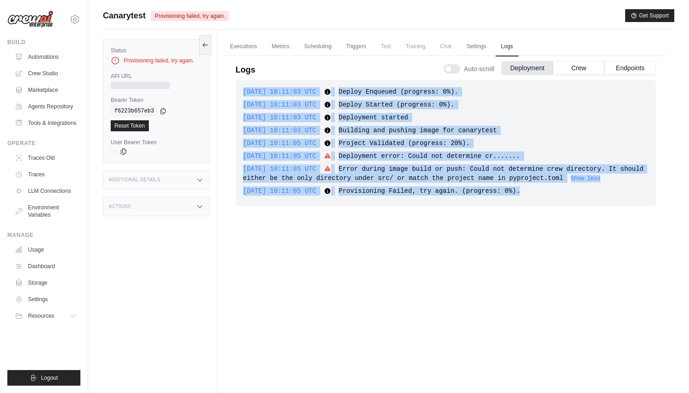
drag, startPoint x: 564, startPoint y: 191, endPoint x: 230, endPoint y: 87, distance: 350.7
click at [230, 87] on div "Logs Auto-scroll Deployment Crew Endpoints [DATE] 10:11:03 UTC Deploy Enqueued …" at bounding box center [446, 218] width 442 height 334
copy div "[DATE] 10:11:03 UTC Deploy Enqueued (progress: 0%). Show more Show less [DATE] …"
click at [433, 174] on span "Error during image build or push: Could not determine crew directory. It should…" at bounding box center [443, 173] width 400 height 17
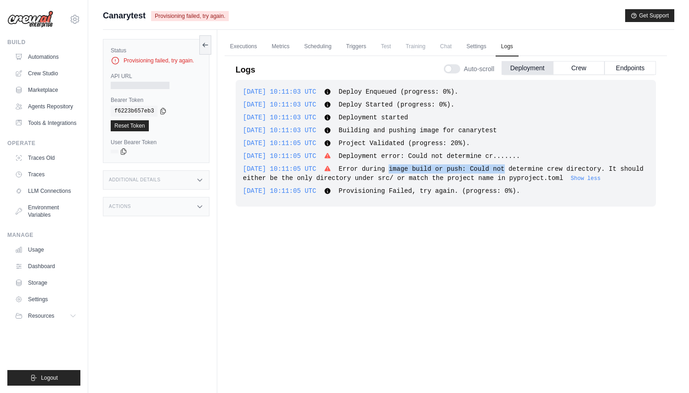
drag, startPoint x: 416, startPoint y: 171, endPoint x: 519, endPoint y: 169, distance: 103.3
click at [519, 169] on span "Error during image build or push: Could not determine crew directory. It should…" at bounding box center [443, 173] width 400 height 17
copy span "image build or push: Could not"
click at [535, 174] on div "[DATE] 10:11:05 UTC Error during image build or push: Could not determine crew …" at bounding box center [445, 173] width 405 height 18
drag, startPoint x: 487, startPoint y: 169, endPoint x: 599, endPoint y: 166, distance: 111.6
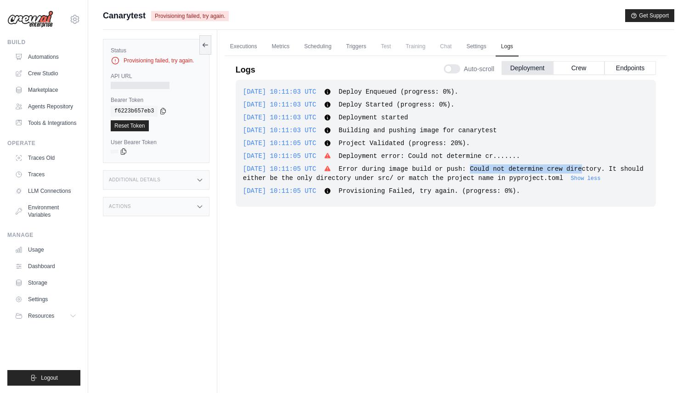
click at [599, 166] on span "Error during image build or push: Could not determine crew directory. It should…" at bounding box center [443, 173] width 400 height 17
copy span "Could not determine crew dire"
